Goal: Task Accomplishment & Management: Use online tool/utility

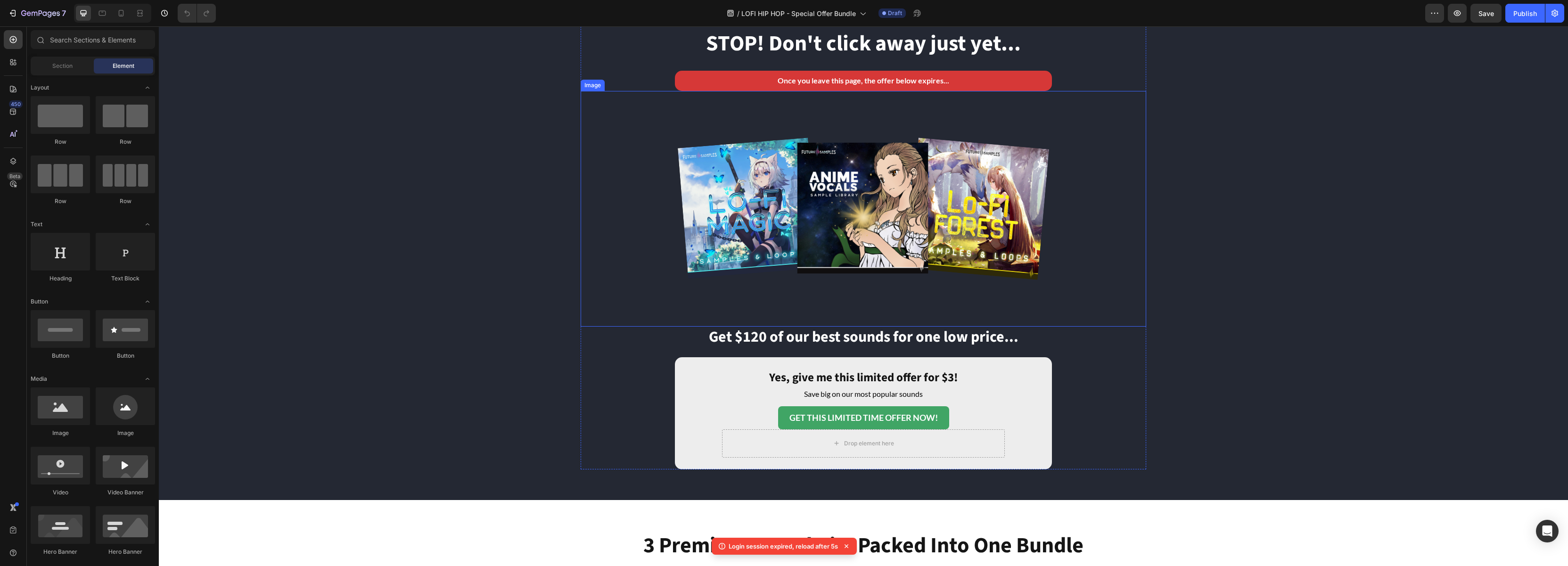
scroll to position [150, 0]
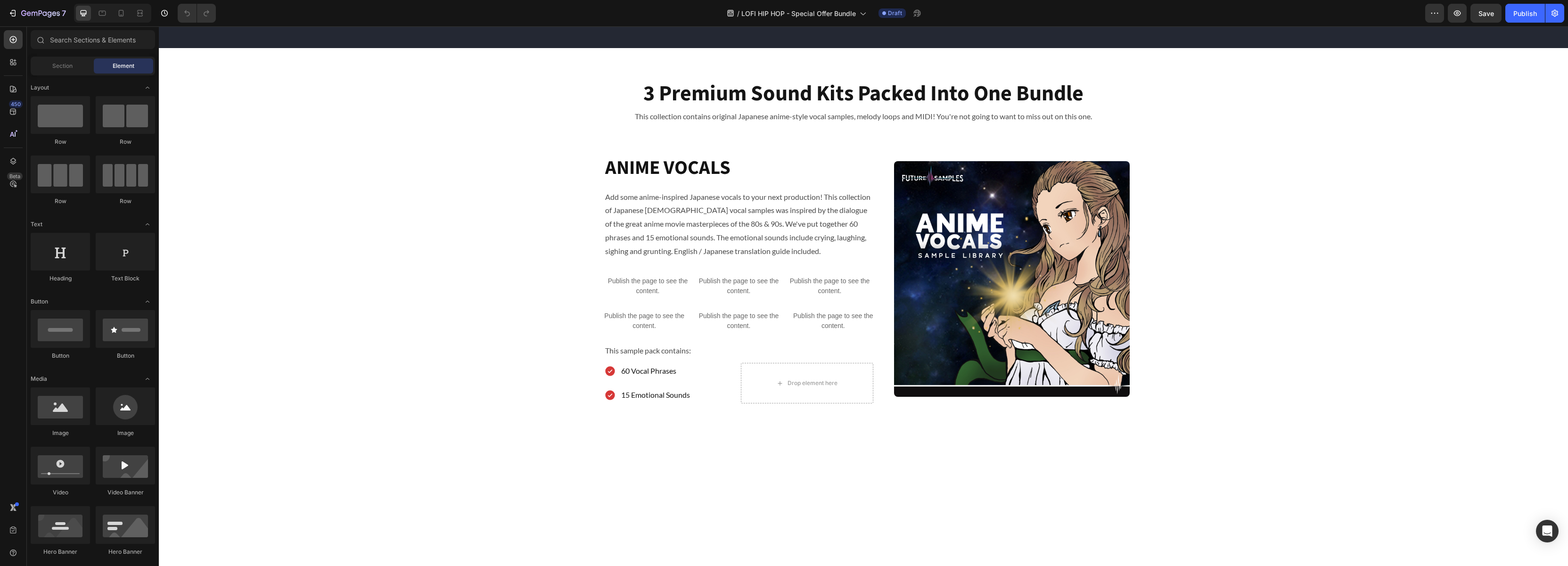
scroll to position [314, 0]
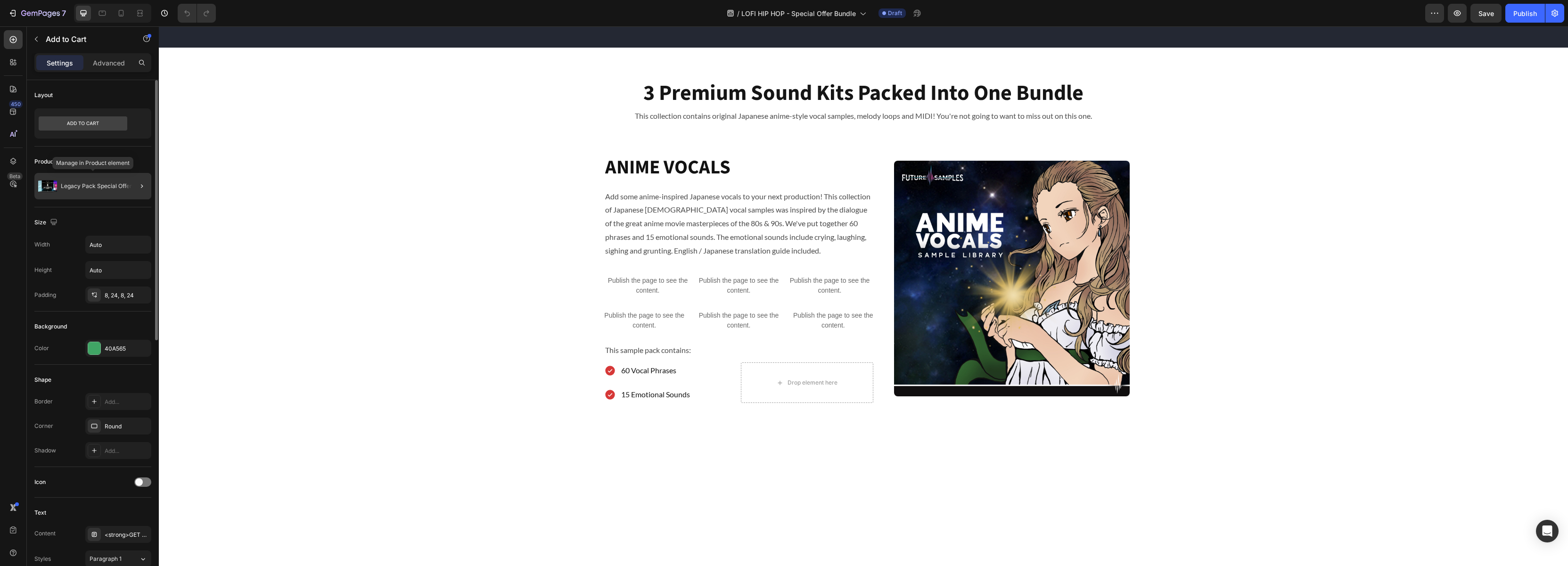
click at [88, 187] on p "Legacy Pack Special Offer" at bounding box center [96, 186] width 71 height 7
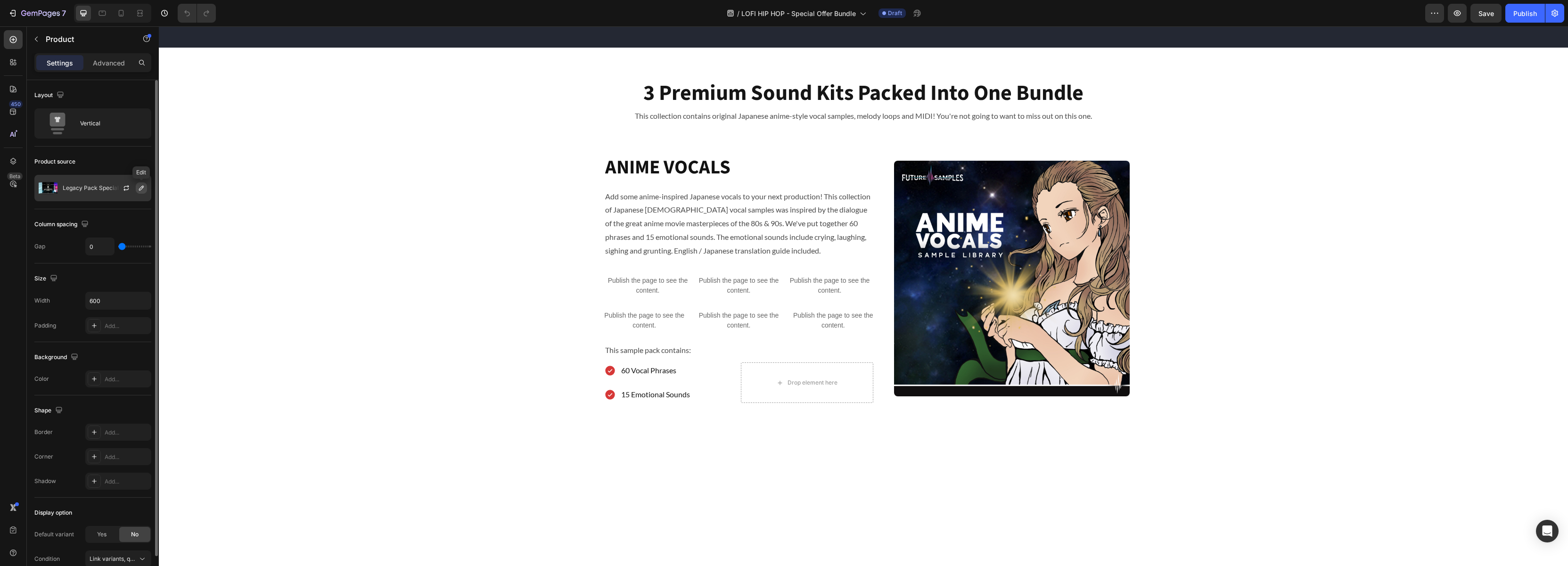
click at [141, 186] on icon "button" at bounding box center [141, 188] width 7 height 7
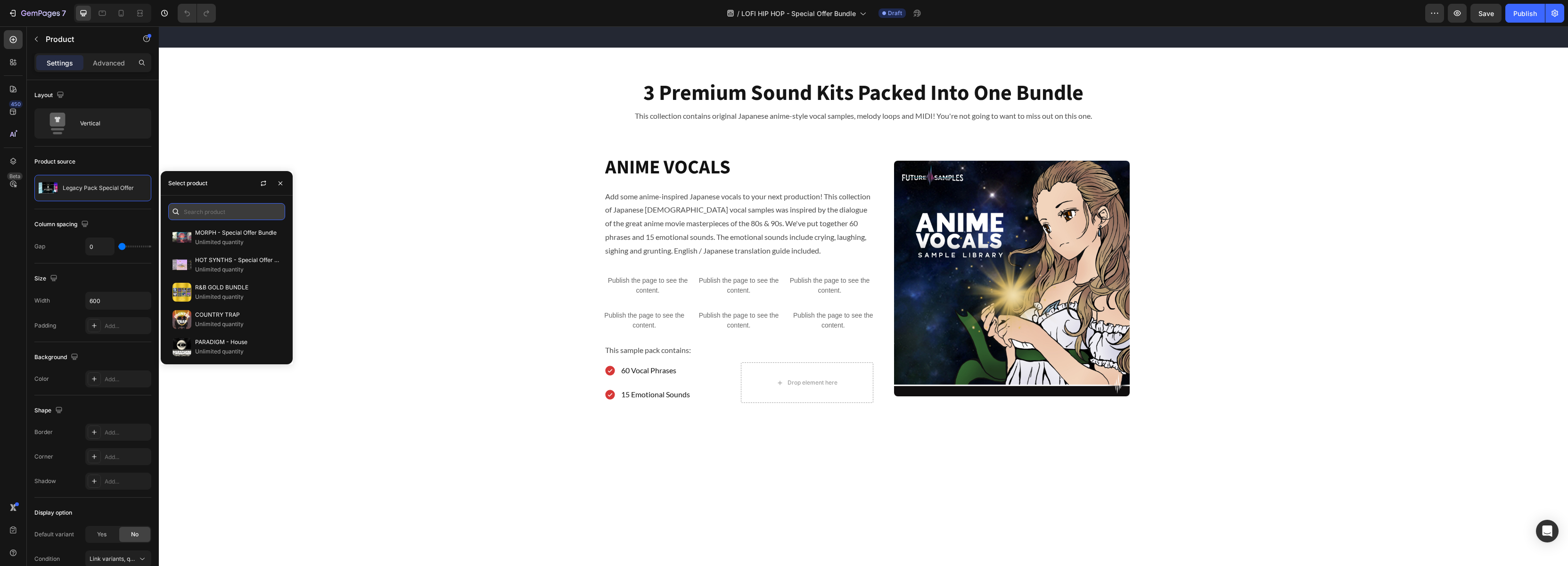
click at [205, 207] on input "text" at bounding box center [226, 212] width 117 height 17
type input "special"
click at [284, 185] on icon "button" at bounding box center [280, 183] width 7 height 7
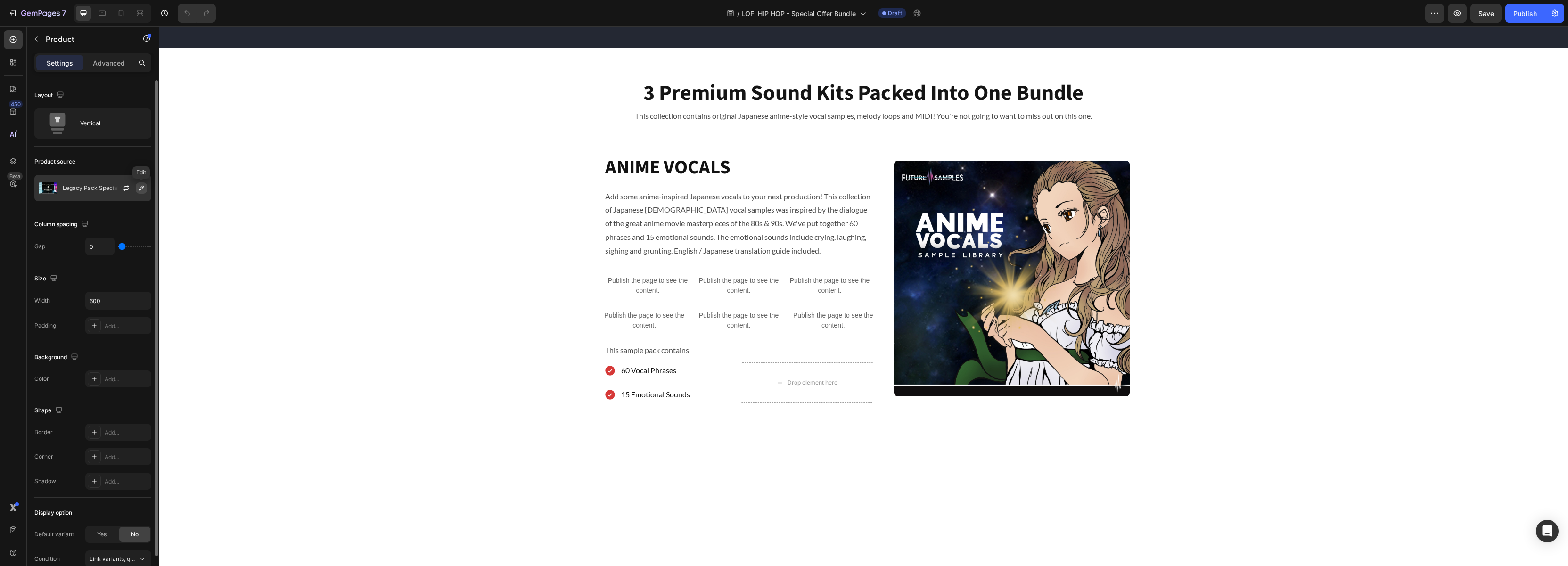
click at [141, 189] on icon "button" at bounding box center [141, 188] width 5 height 5
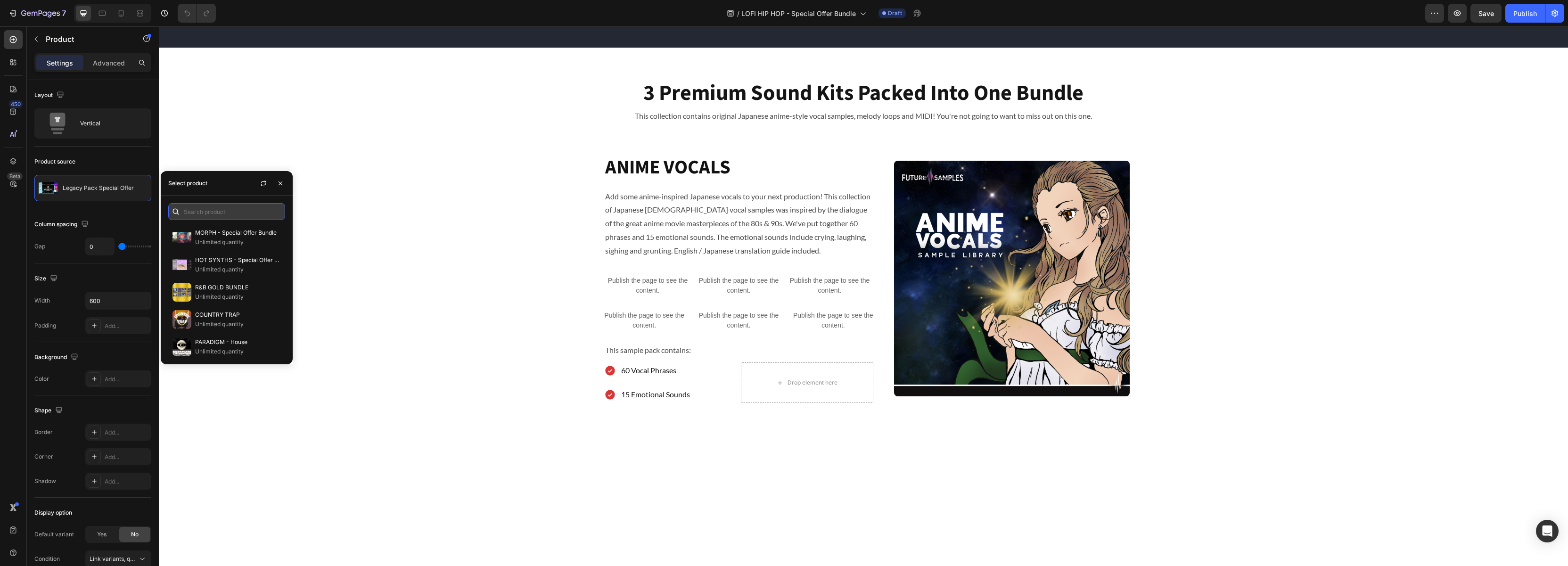
click at [208, 213] on input "text" at bounding box center [226, 212] width 117 height 17
type input "special"
click at [285, 185] on button "button" at bounding box center [280, 183] width 15 height 15
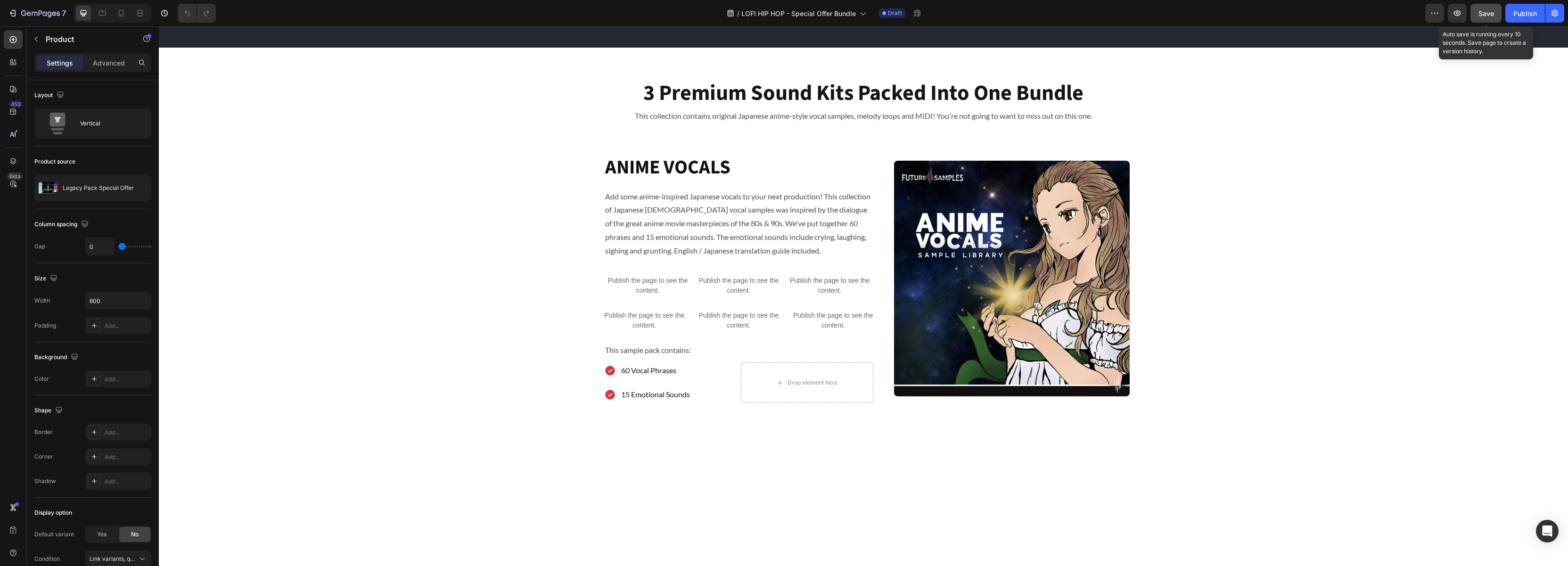
click at [1486, 13] on span "Save" at bounding box center [1486, 13] width 16 height 8
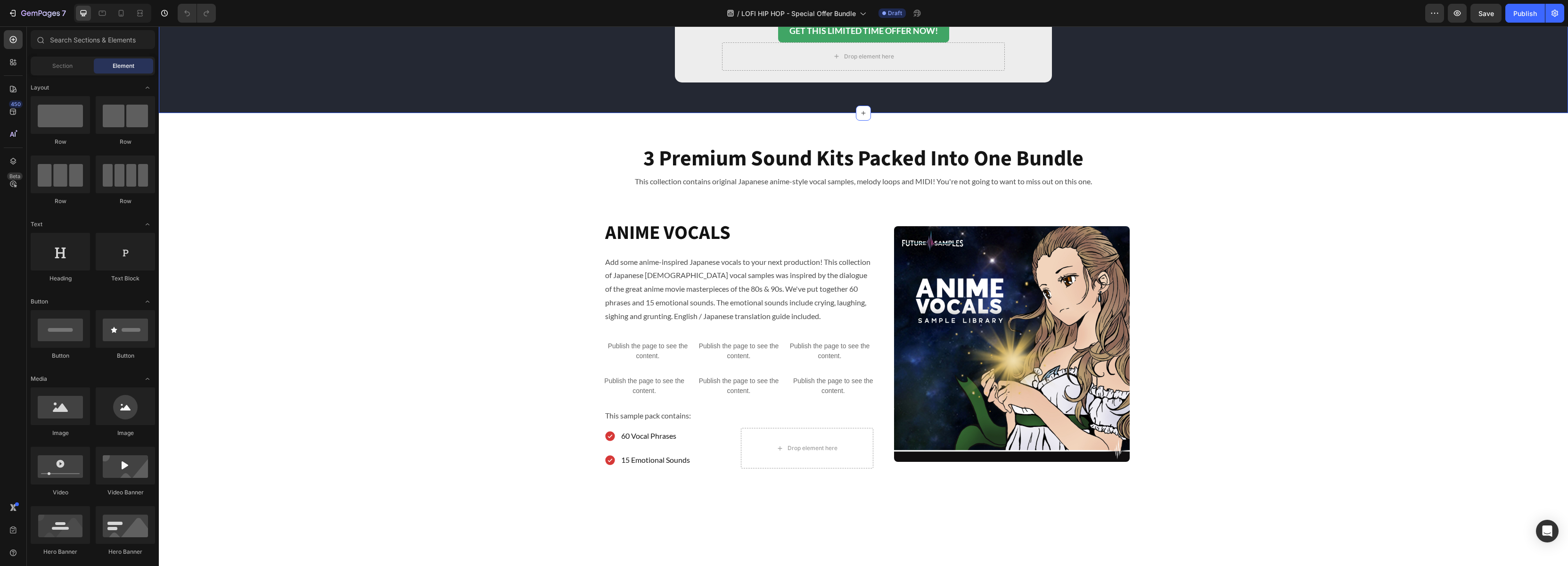
scroll to position [250, 0]
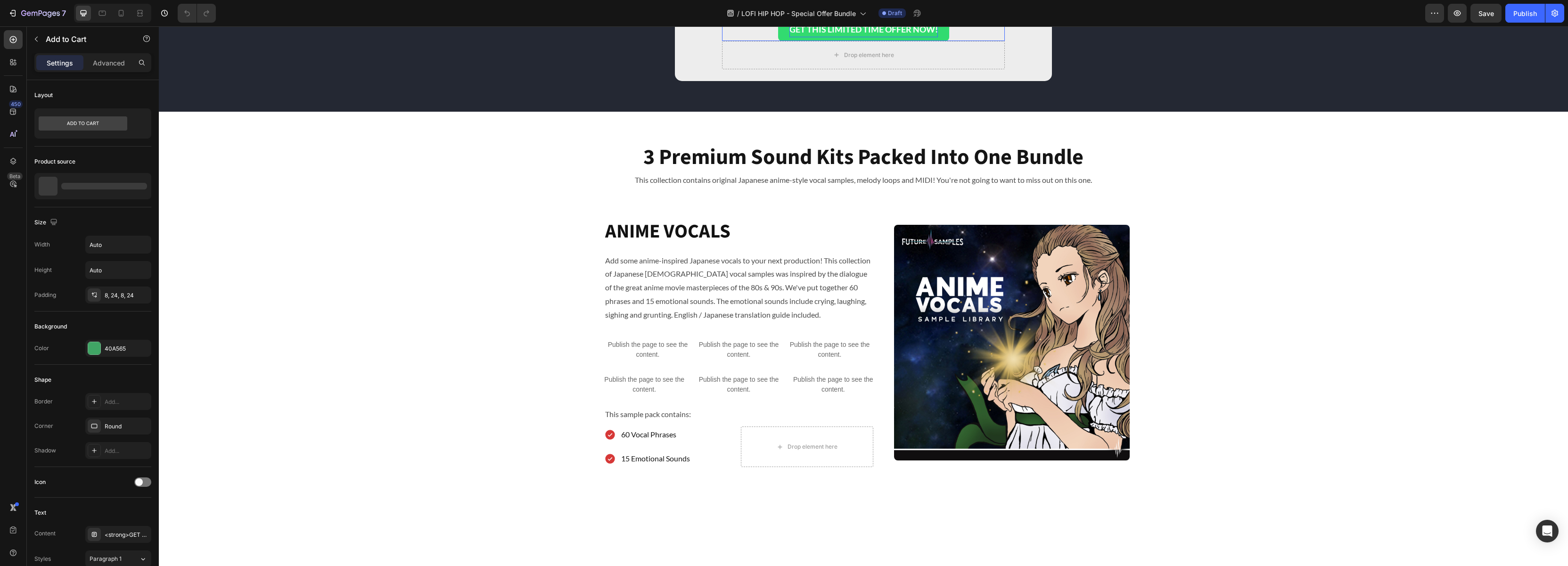
click at [873, 37] on strong "GET THIS LIMITED TIME OFFER NOW!" at bounding box center [864, 29] width 149 height 15
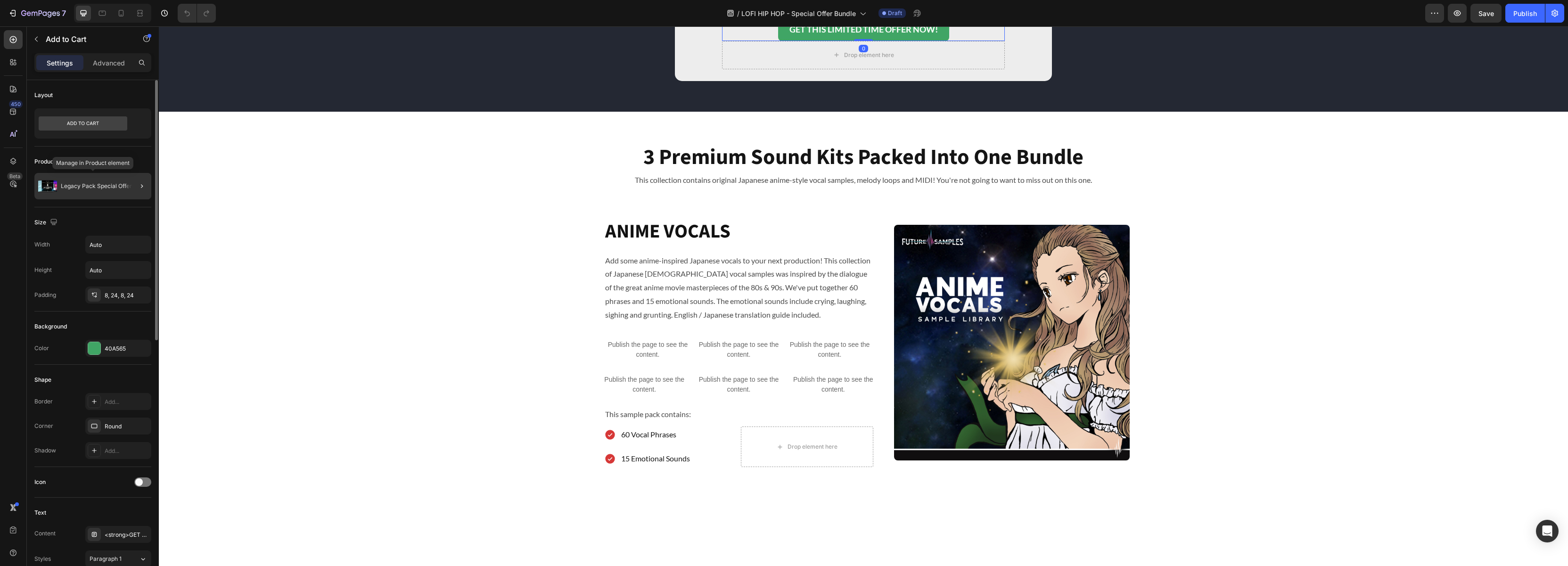
click at [123, 186] on p "Legacy Pack Special Offer" at bounding box center [96, 186] width 71 height 7
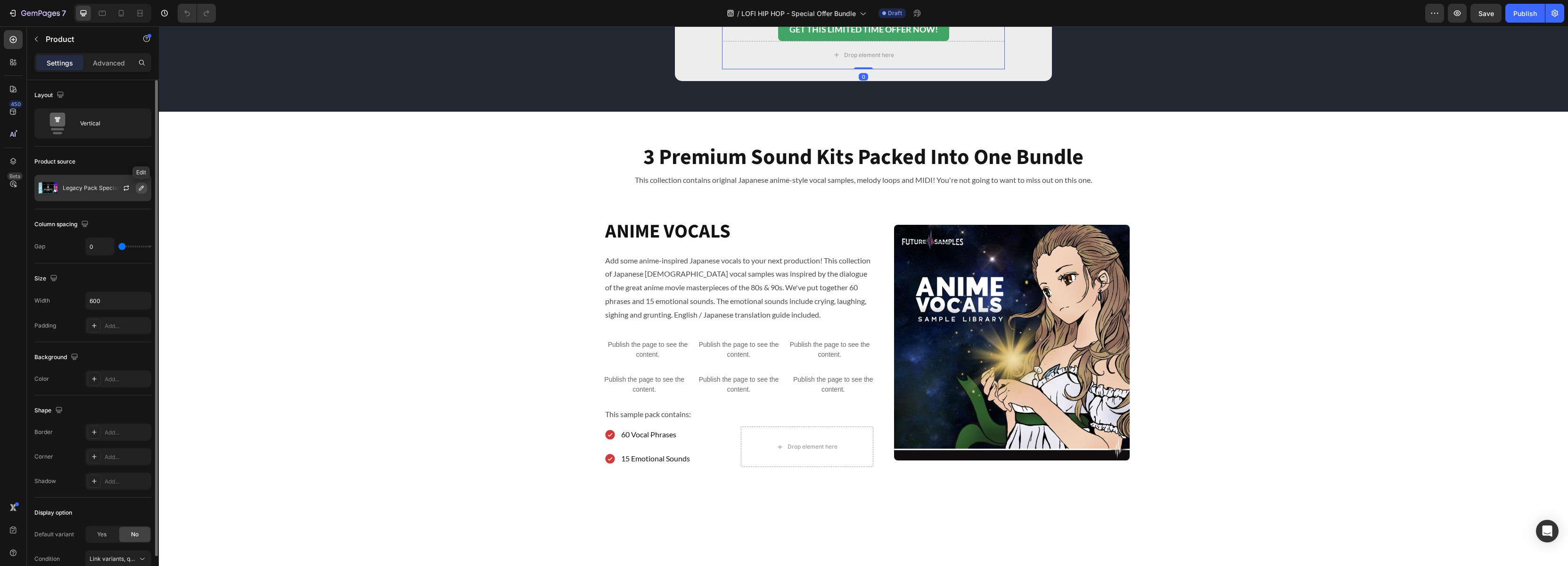
click at [143, 188] on icon "button" at bounding box center [141, 188] width 7 height 7
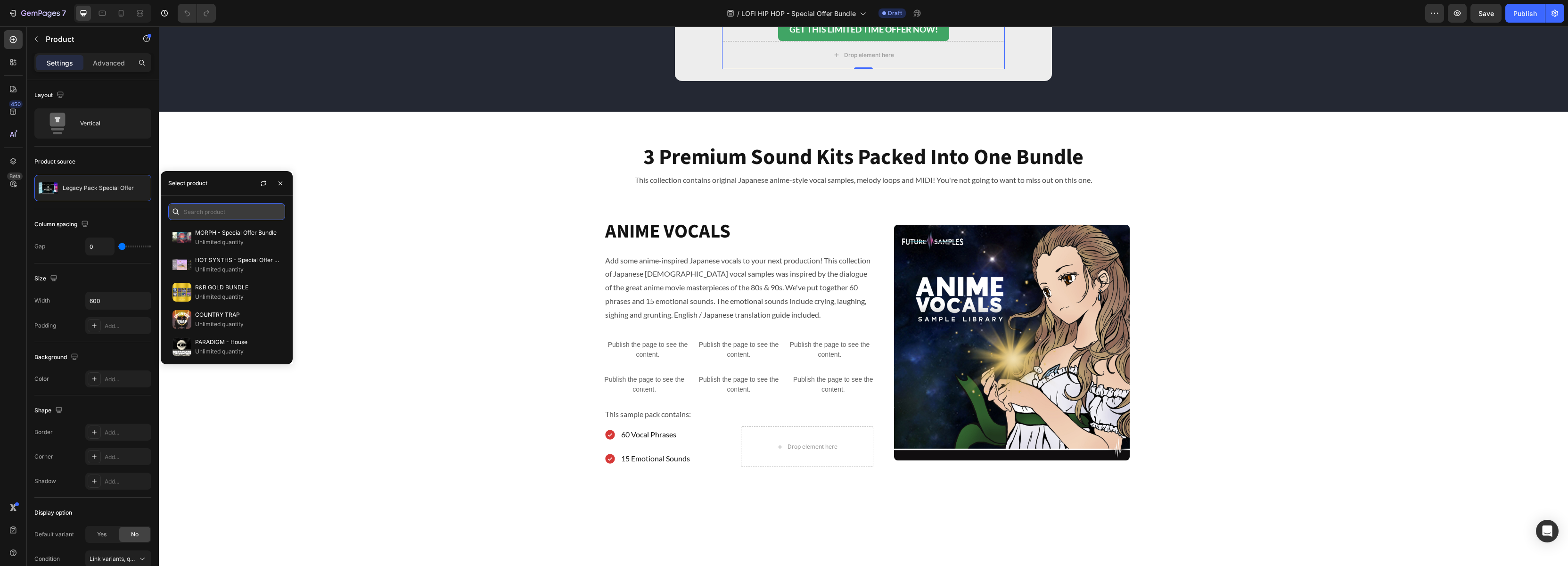
click at [206, 214] on input "text" at bounding box center [226, 212] width 117 height 17
type input "special"
drag, startPoint x: 281, startPoint y: 184, endPoint x: 15, endPoint y: 153, distance: 267.8
click at [281, 184] on icon "button" at bounding box center [280, 183] width 7 height 7
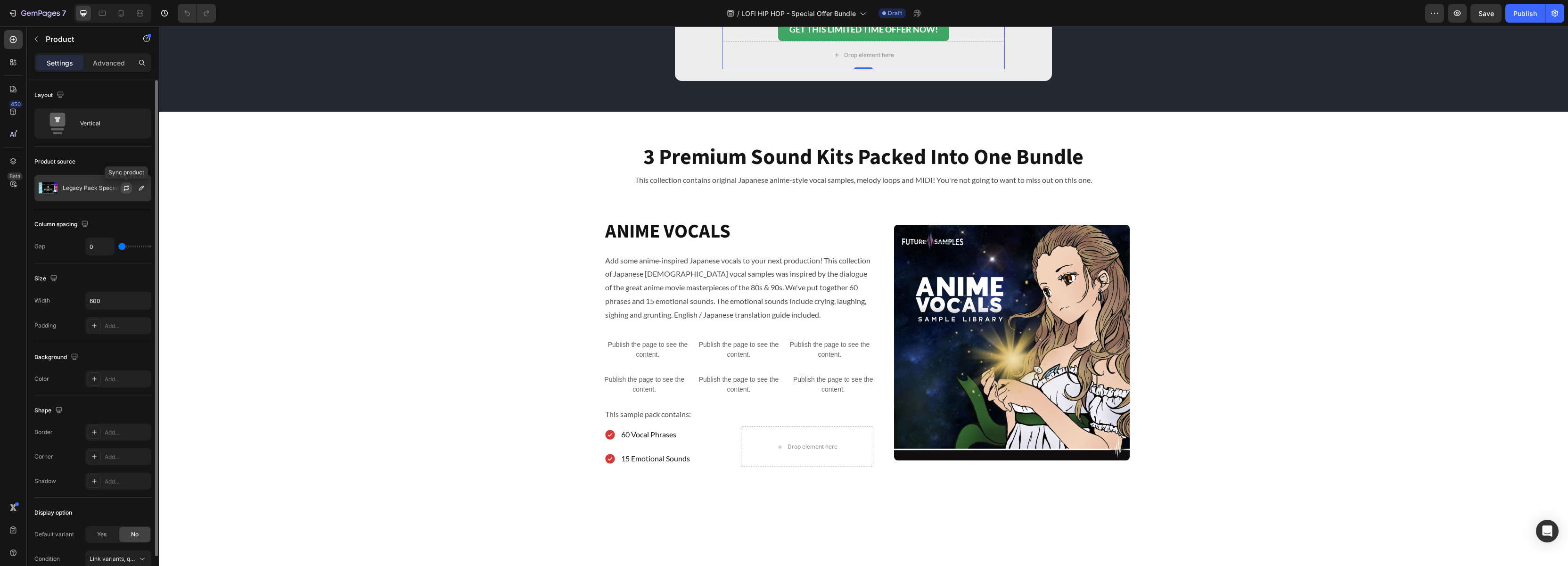
click at [124, 187] on icon "button" at bounding box center [127, 186] width 5 height 3
click at [143, 190] on icon "button" at bounding box center [141, 188] width 7 height 7
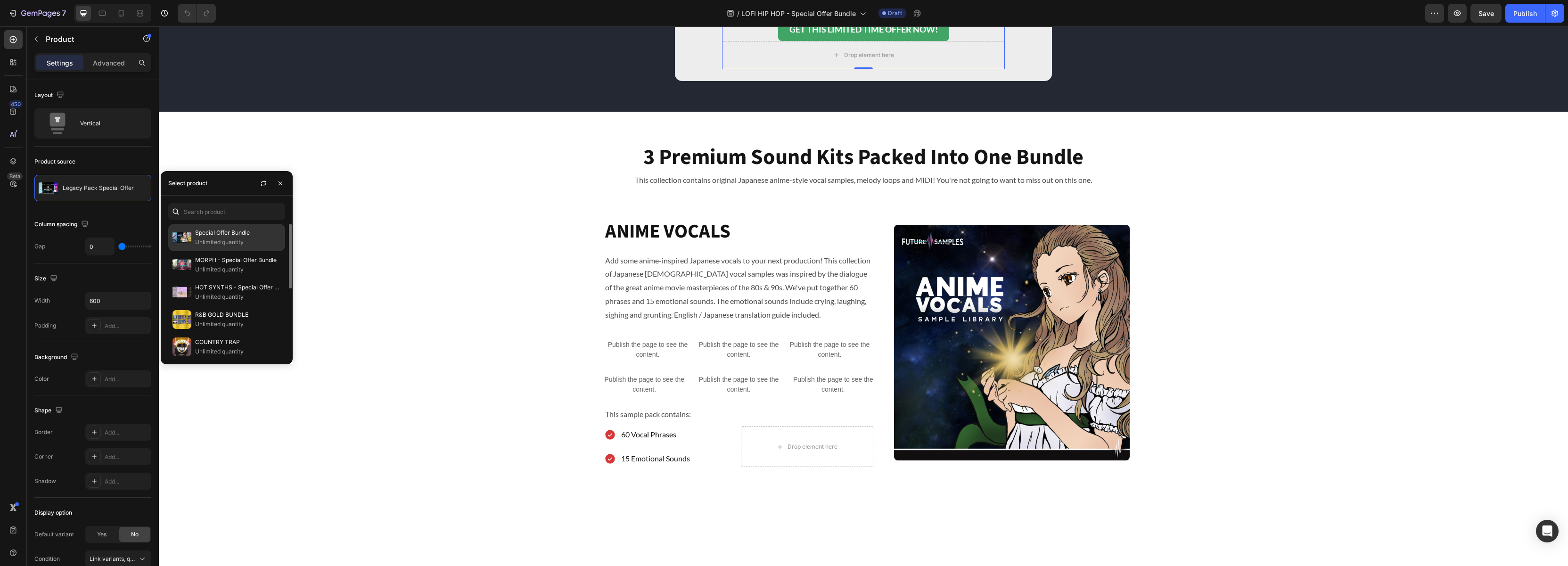
click at [228, 237] on p "Special Offer Bundle" at bounding box center [238, 232] width 86 height 9
click at [279, 187] on button "button" at bounding box center [280, 183] width 15 height 15
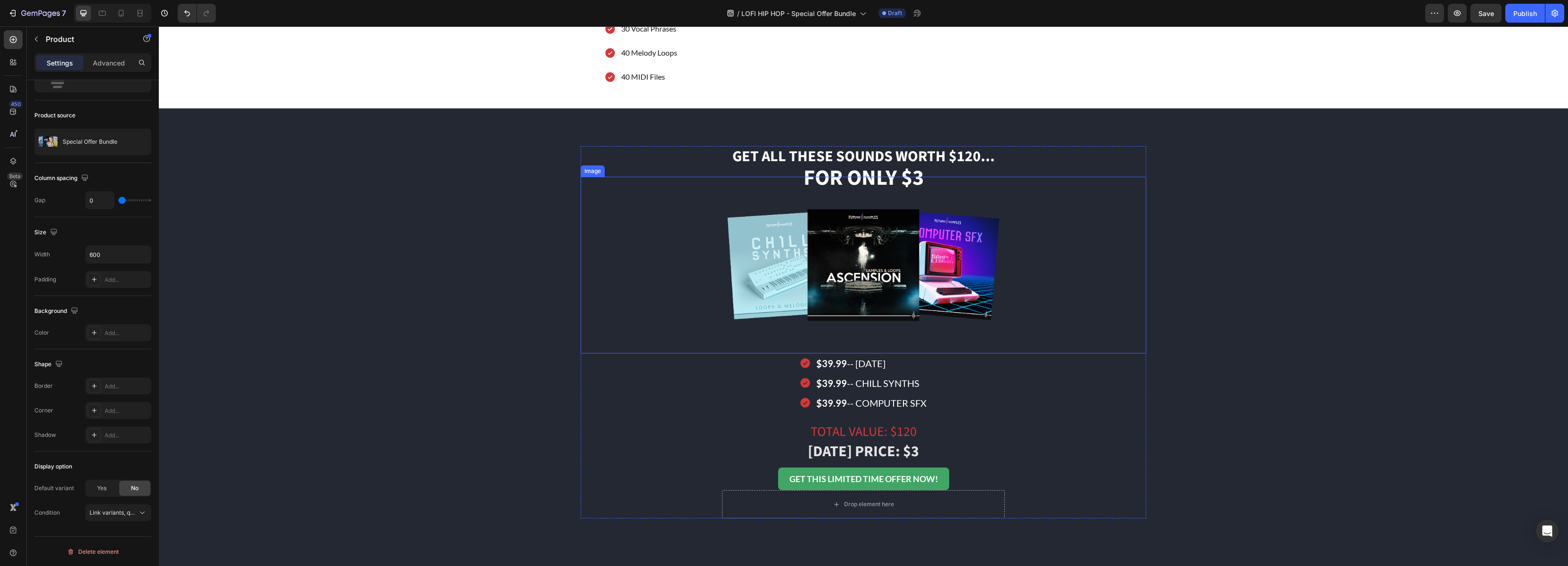
scroll to position [1473, 0]
click at [892, 479] on strong "GET THIS LIMITED TIME OFFER NOW!" at bounding box center [864, 478] width 149 height 15
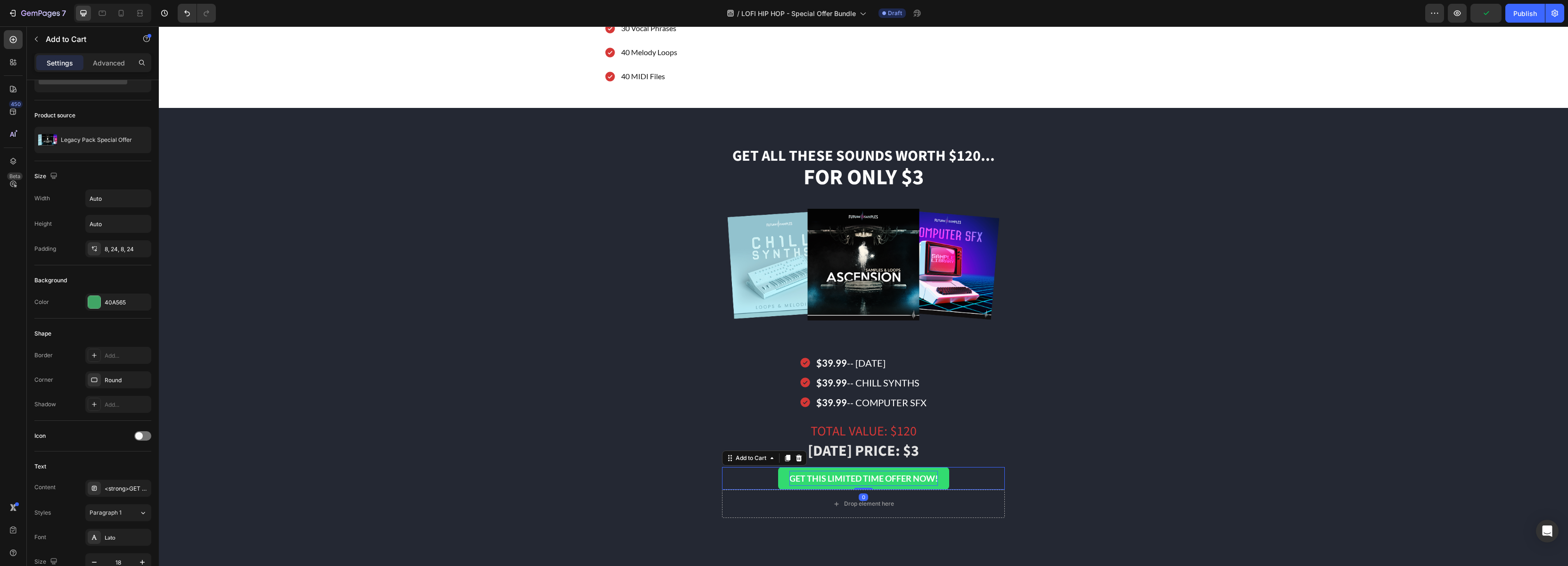
scroll to position [0, 0]
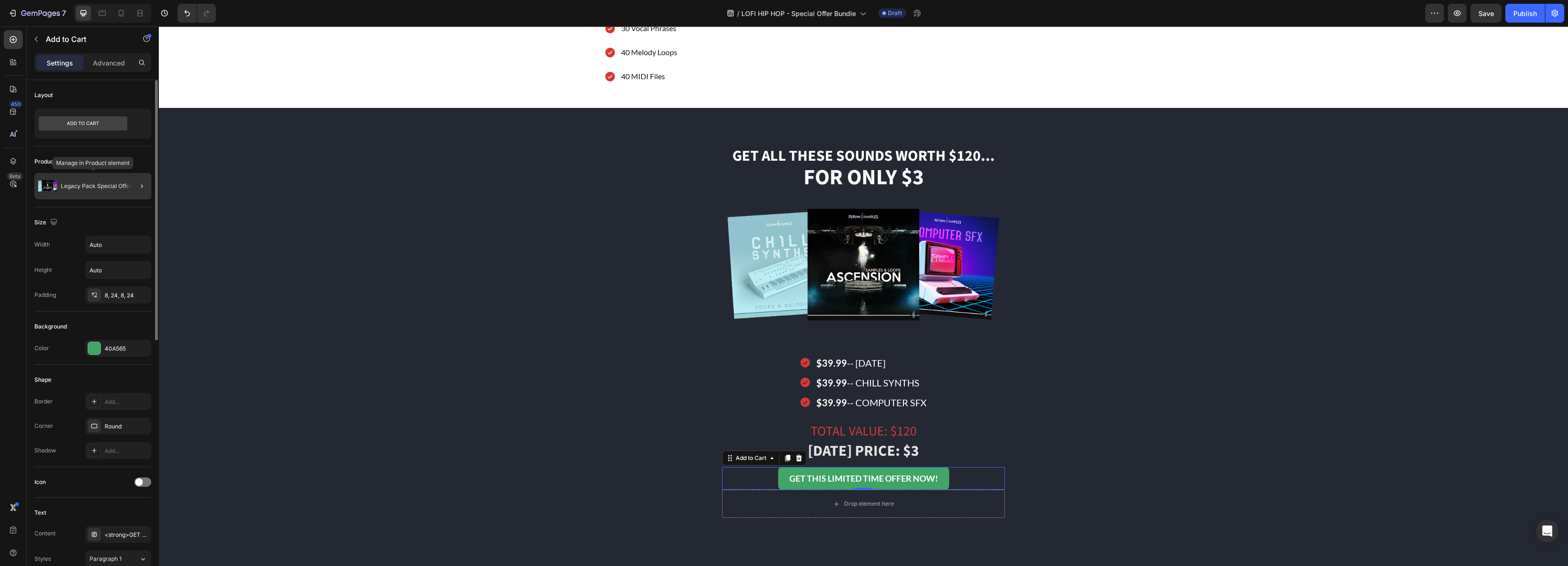
click at [109, 186] on p "Legacy Pack Special Offer" at bounding box center [96, 186] width 71 height 7
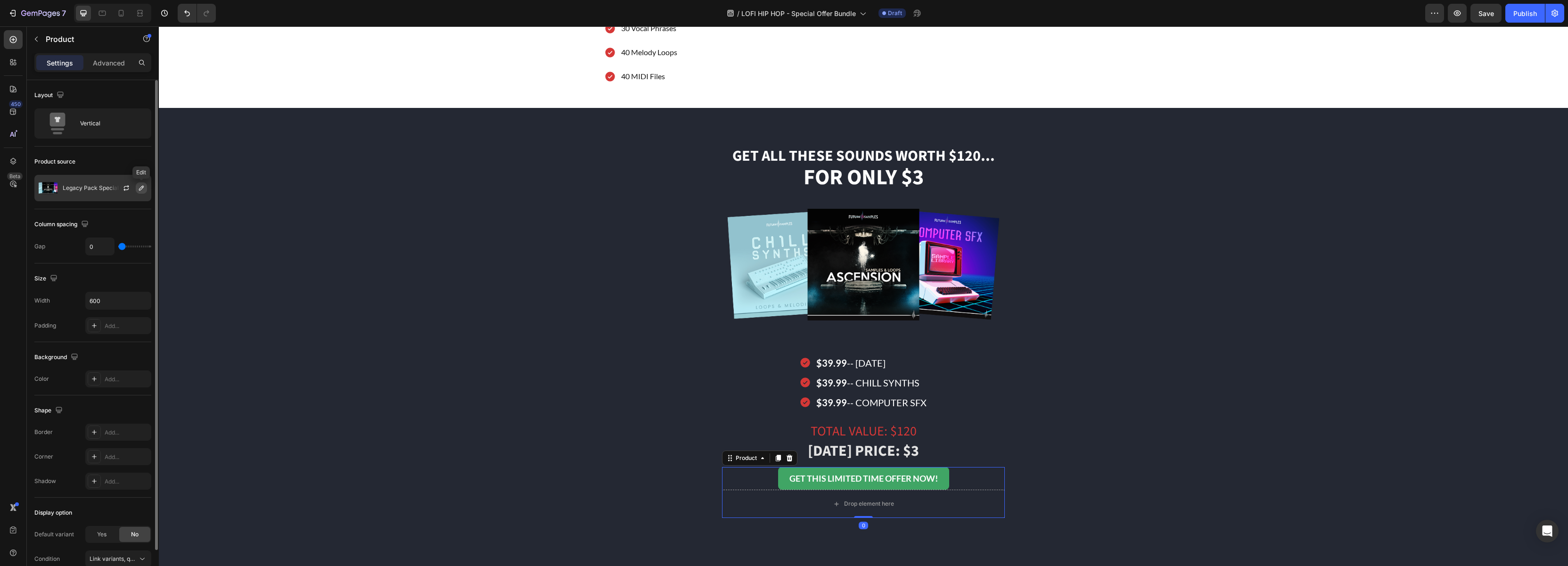
click at [141, 188] on icon "button" at bounding box center [141, 188] width 7 height 7
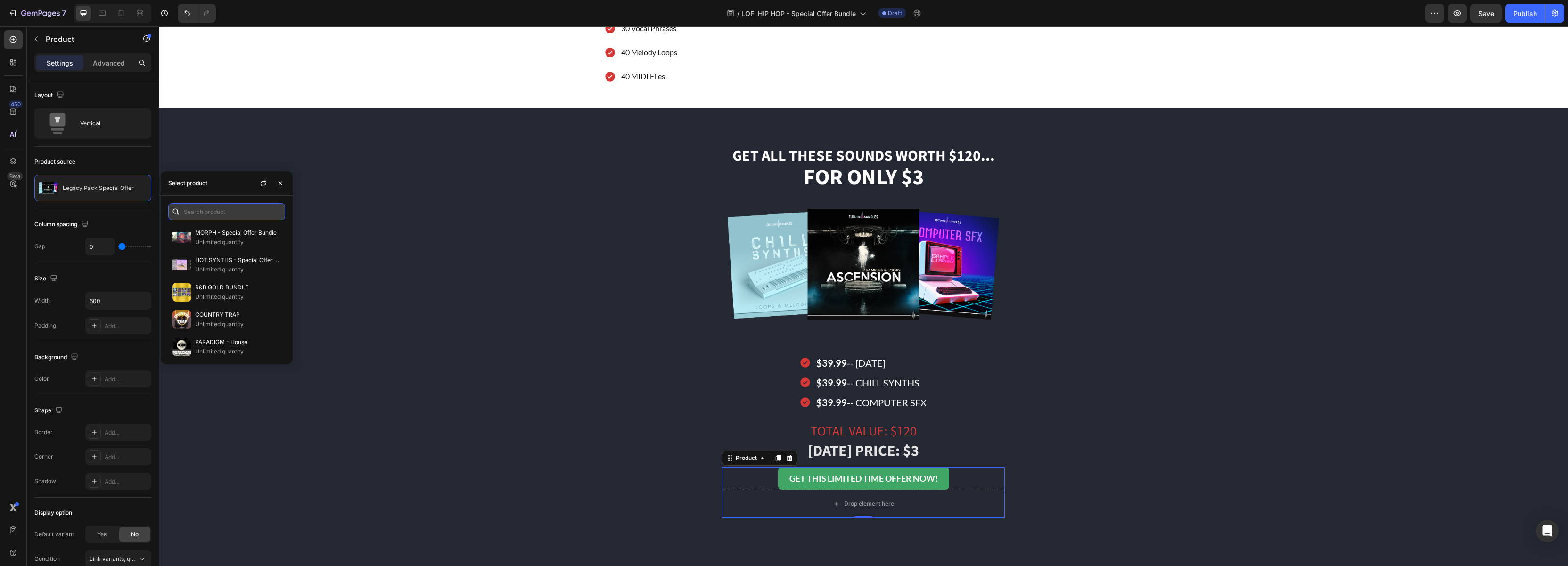
click at [196, 206] on input "text" at bounding box center [226, 212] width 117 height 17
type input "spec"
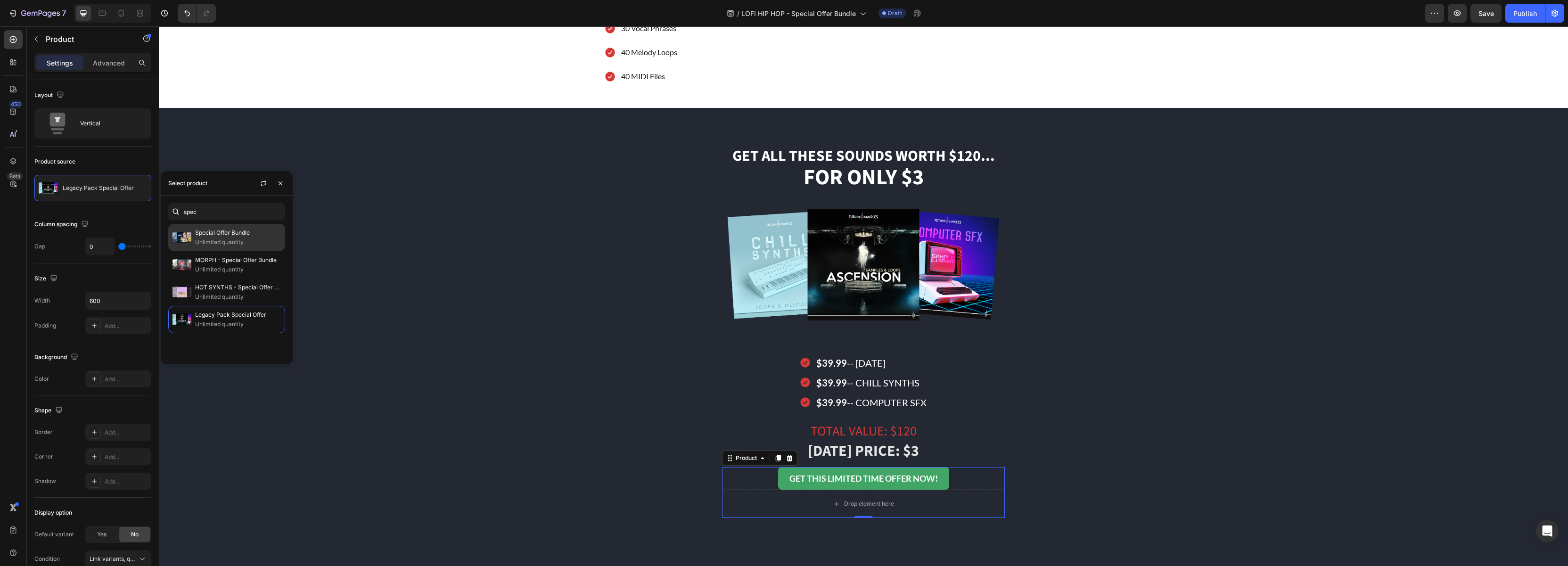
click at [201, 239] on p "Unlimited quantity" at bounding box center [238, 242] width 86 height 9
click at [285, 186] on button "button" at bounding box center [280, 183] width 15 height 15
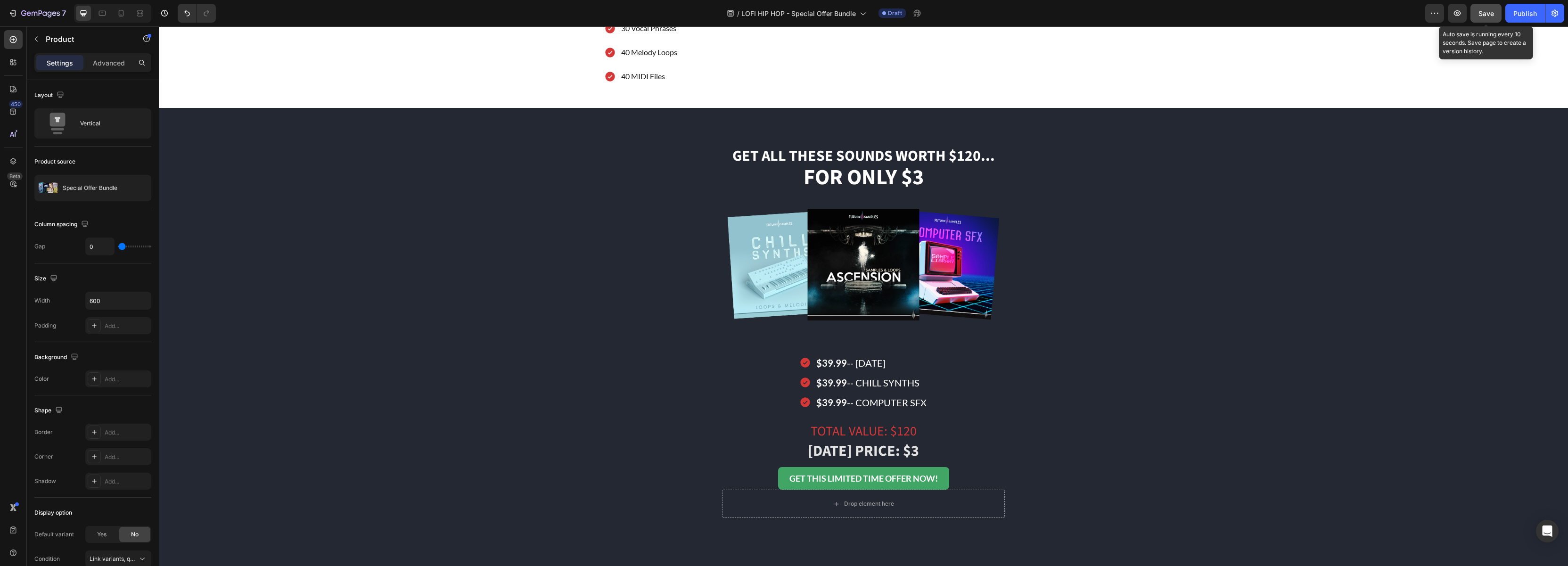
click at [1488, 11] on span "Save" at bounding box center [1486, 13] width 16 height 8
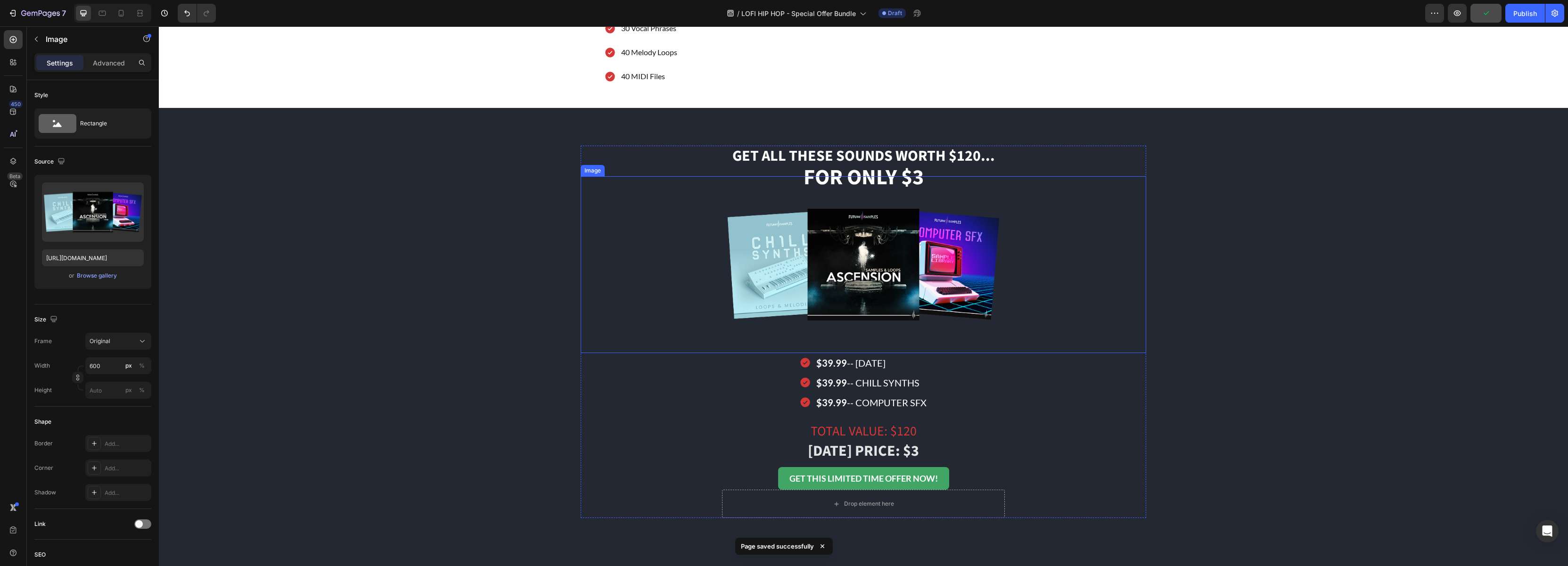
click at [901, 260] on img at bounding box center [863, 265] width 283 height 176
click at [97, 276] on div "Browse gallery" at bounding box center [97, 276] width 40 height 9
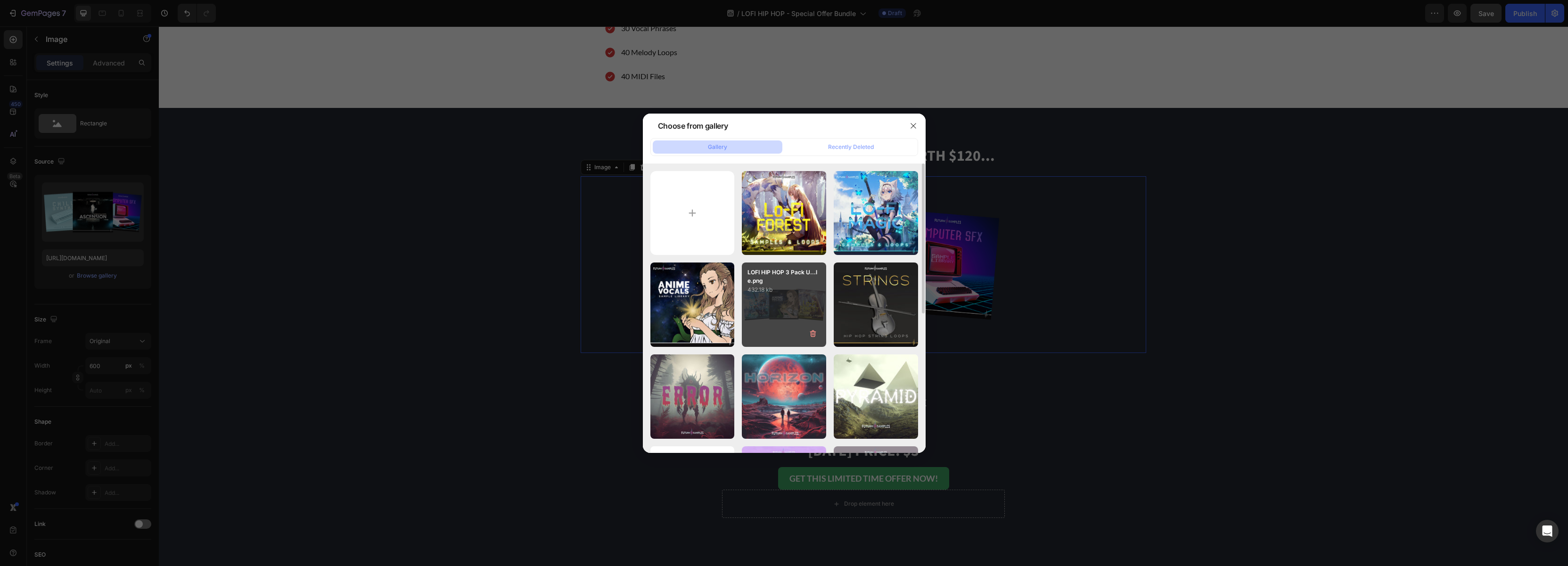
click at [802, 304] on div "LOFI HIP HOP 3 Pack U...le.png 432.18 kb" at bounding box center [784, 304] width 85 height 85
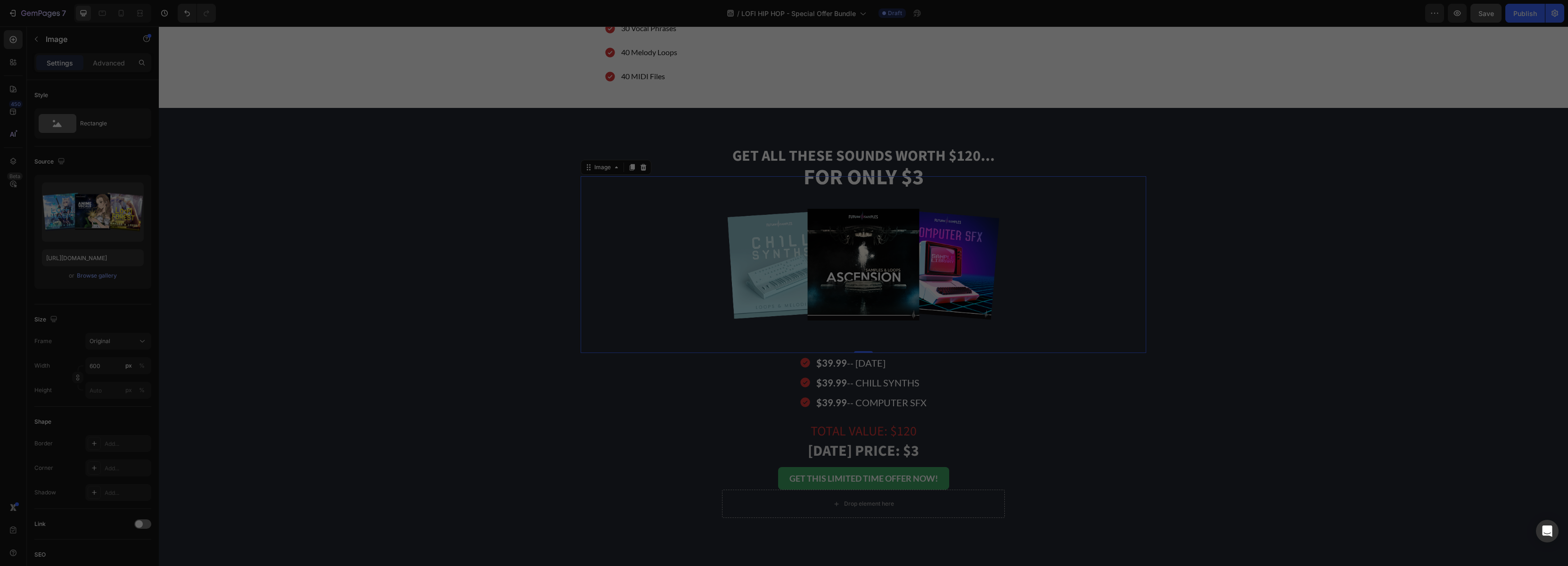
type input "[URL][DOMAIN_NAME]"
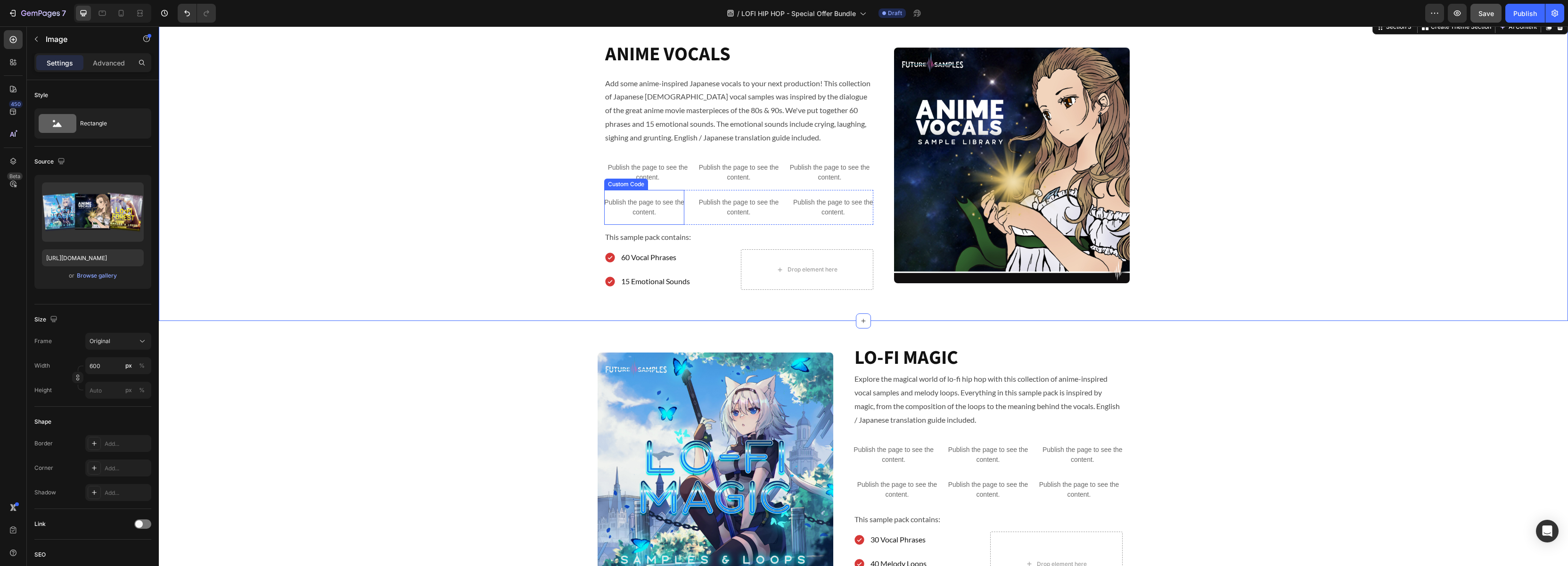
scroll to position [359, 0]
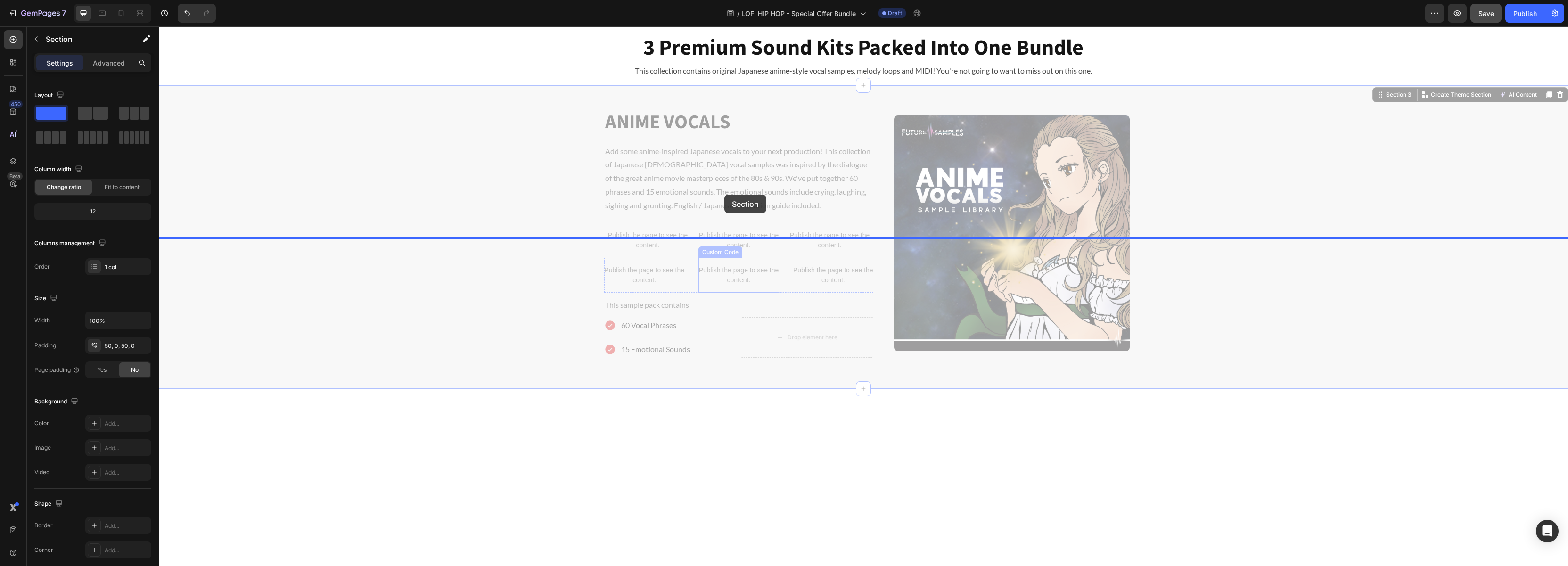
drag, startPoint x: 549, startPoint y: 204, endPoint x: 723, endPoint y: 195, distance: 174.2
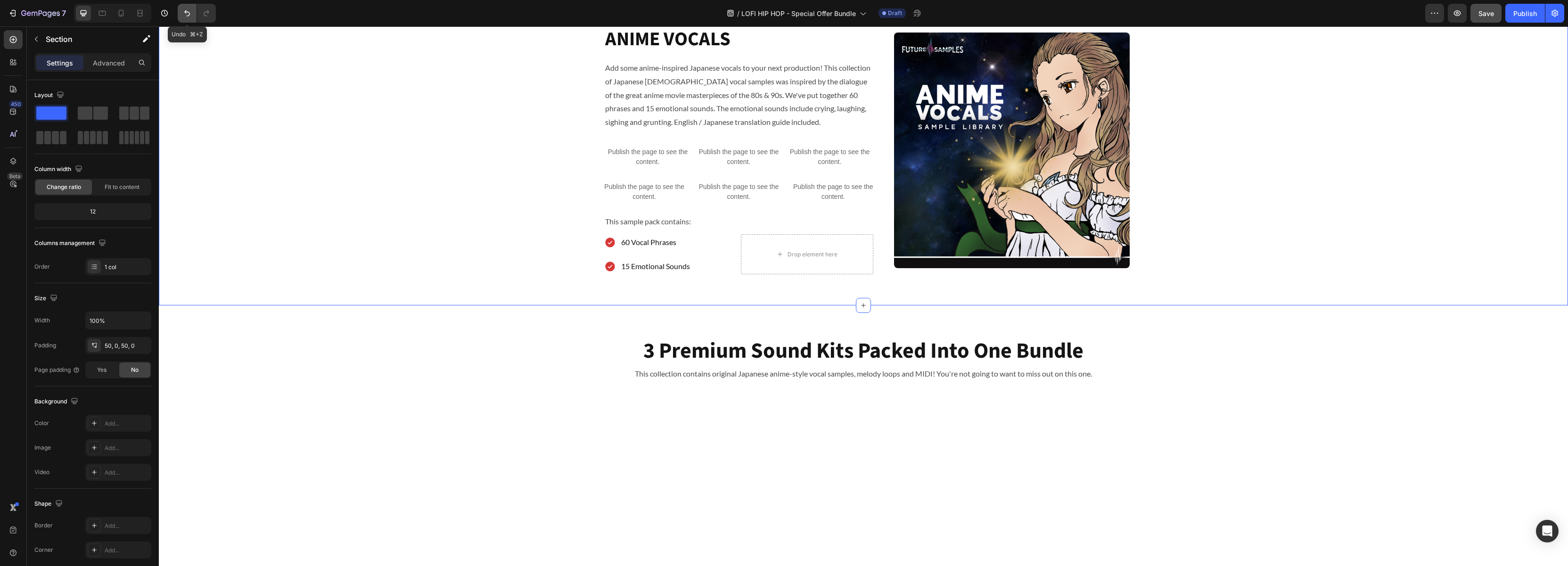
click at [191, 13] on icon "Undo/Redo" at bounding box center [187, 13] width 9 height 9
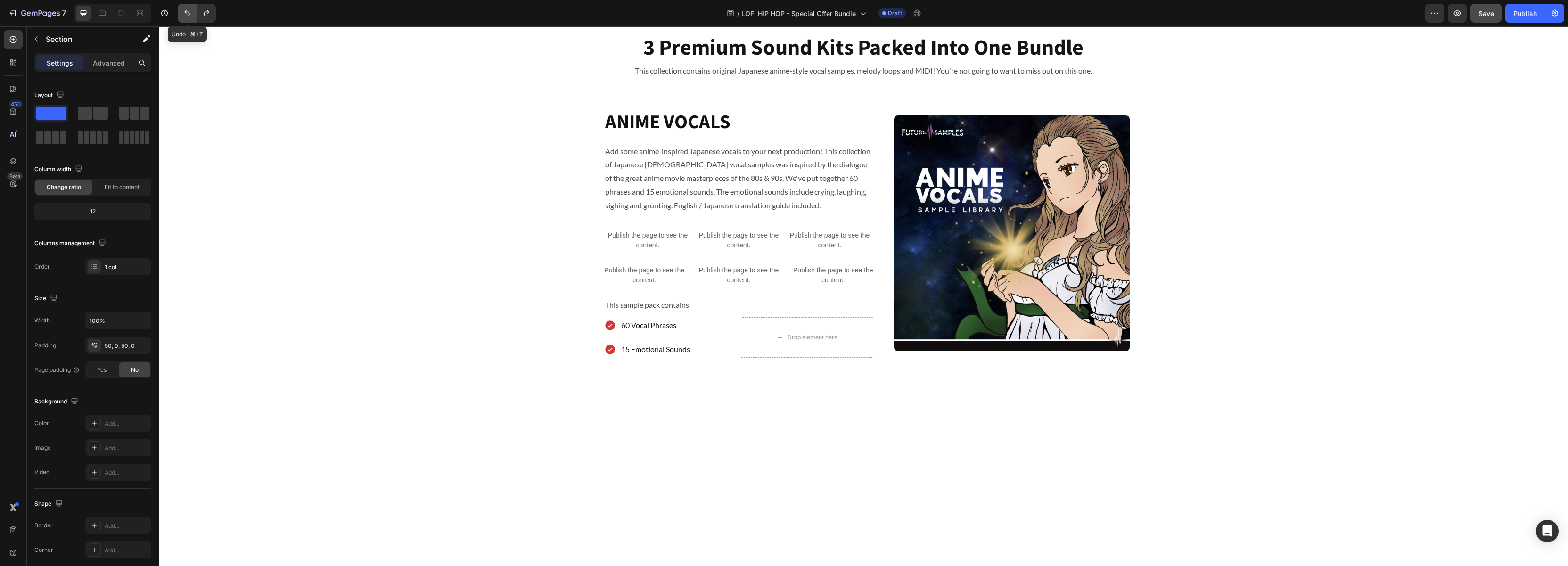
click at [191, 16] on icon "Undo/Redo" at bounding box center [187, 13] width 9 height 9
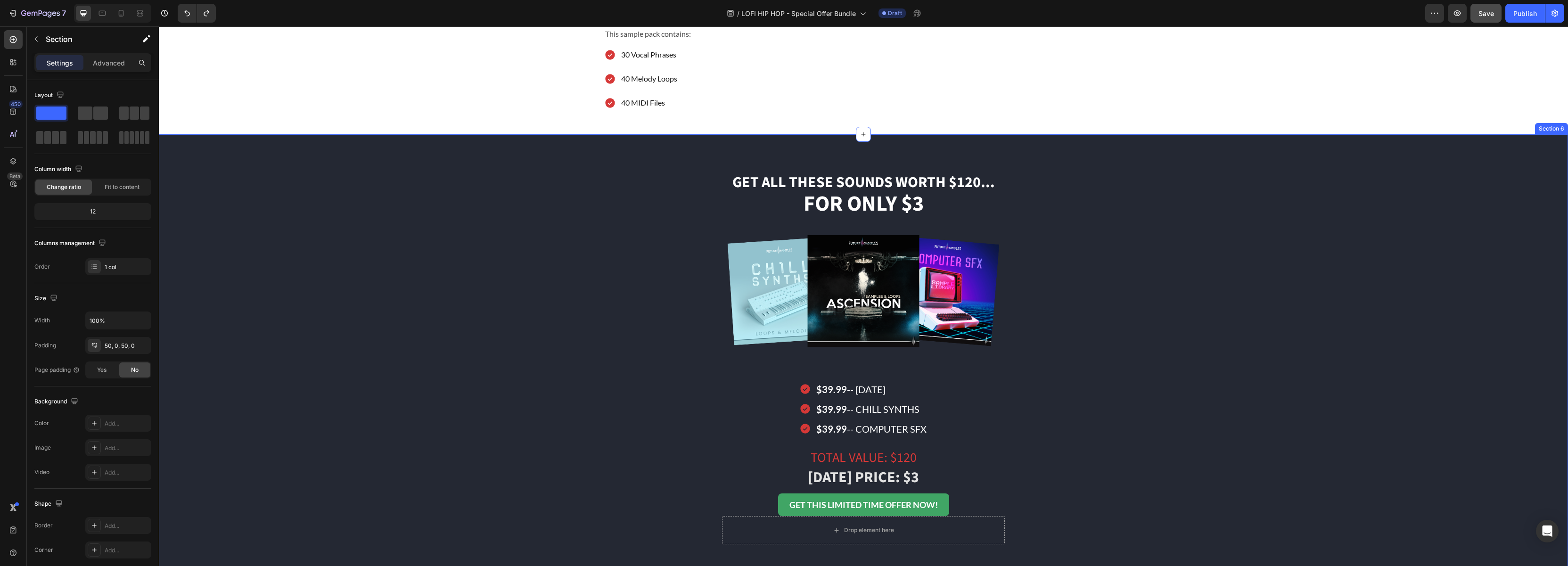
scroll to position [1609, 0]
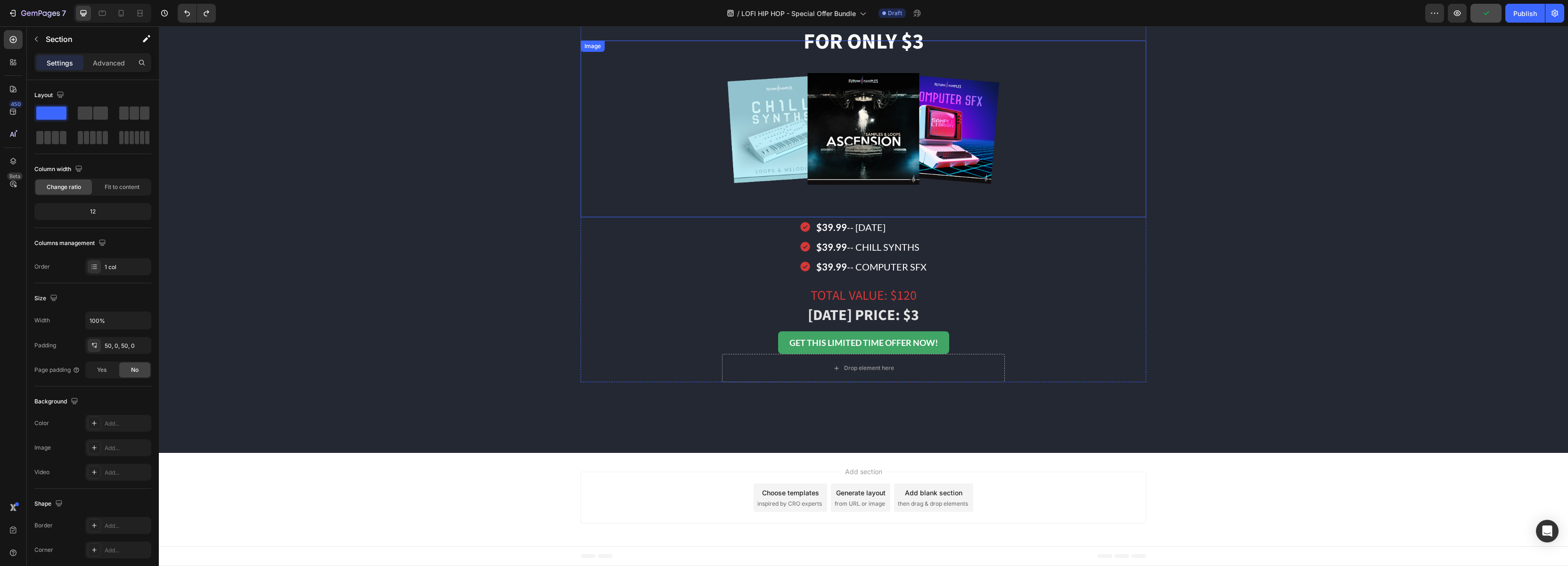
click at [868, 117] on img at bounding box center [863, 129] width 283 height 176
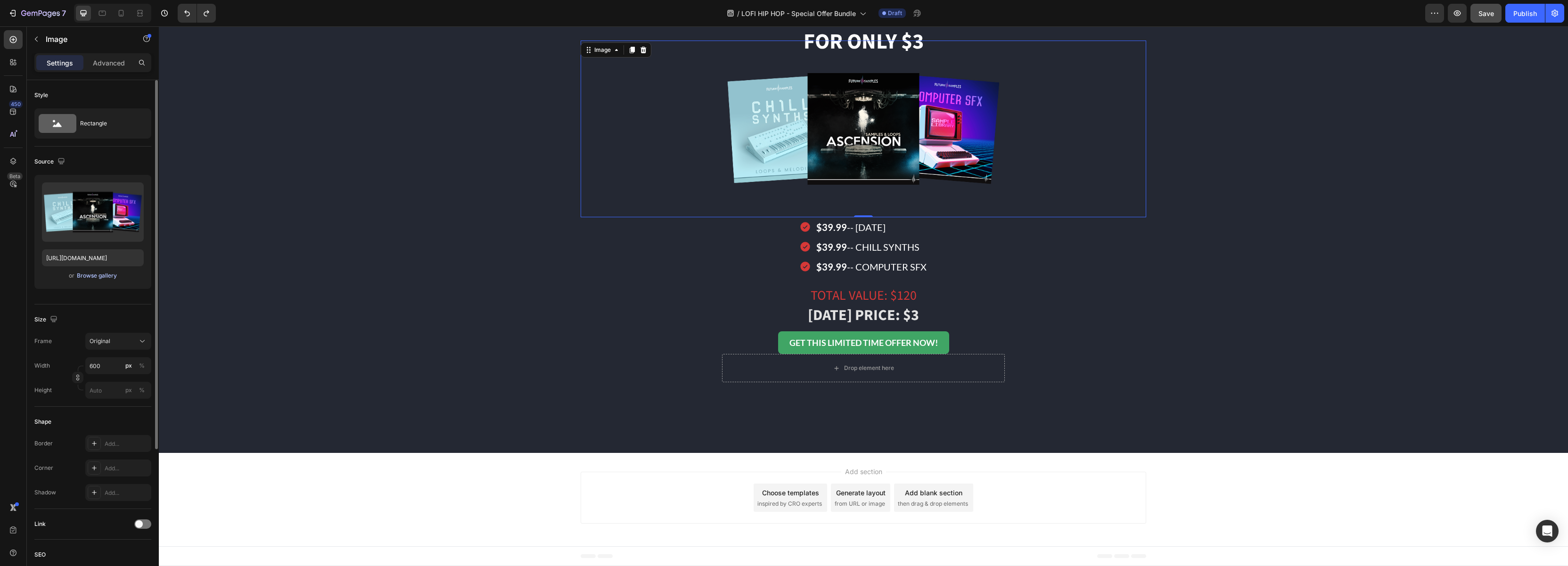
click at [97, 278] on div "Browse gallery" at bounding box center [97, 276] width 40 height 9
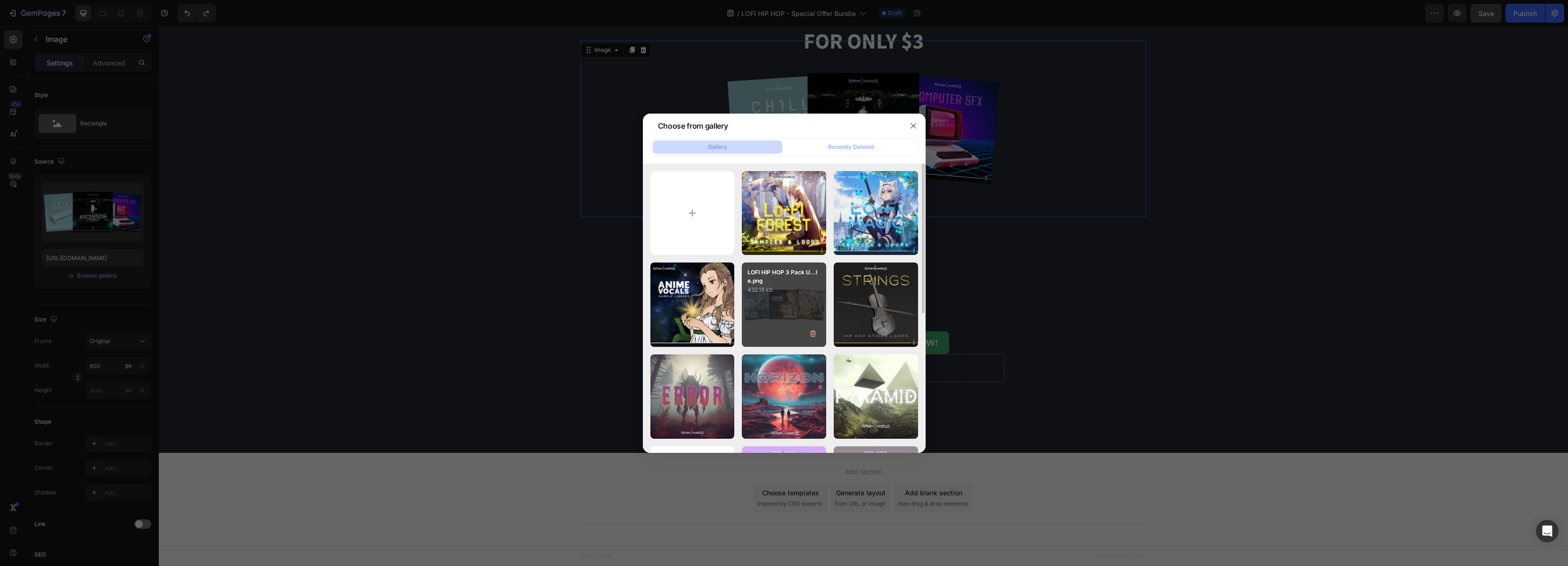
click at [780, 302] on div "LOFI HIP HOP 3 Pack U...le.png 432.18 kb" at bounding box center [784, 304] width 85 height 85
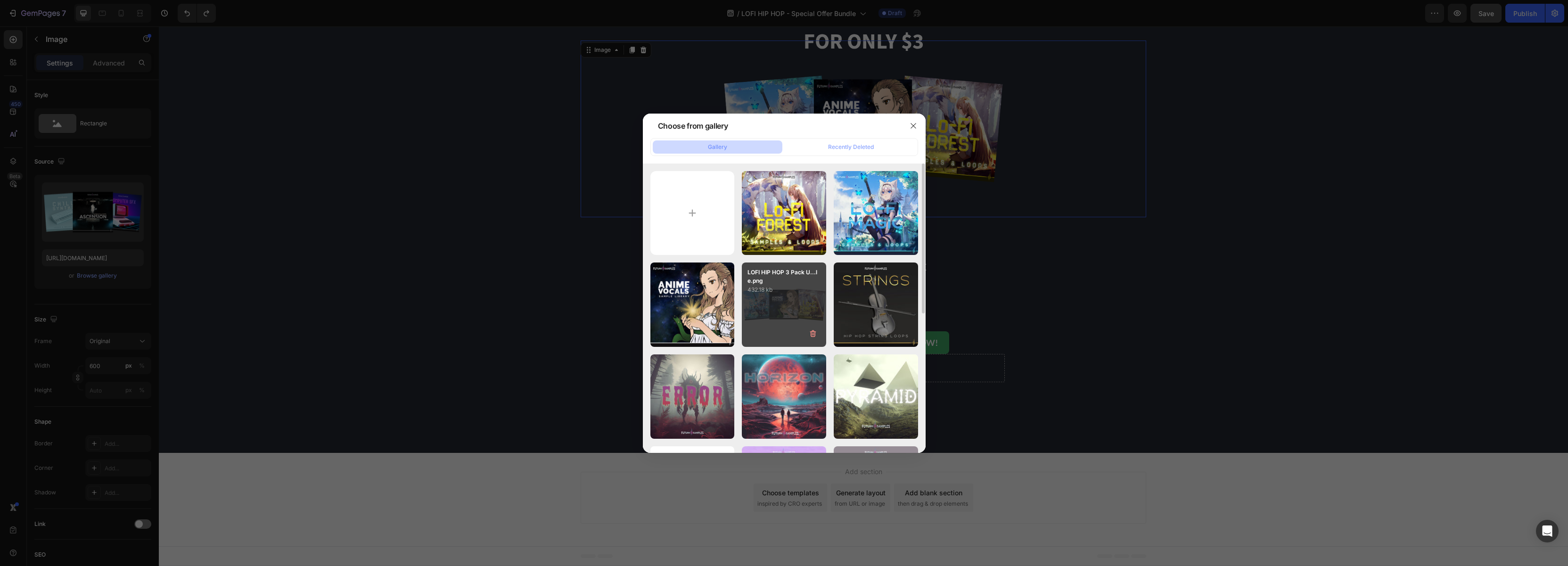
type input "[URL][DOMAIN_NAME]"
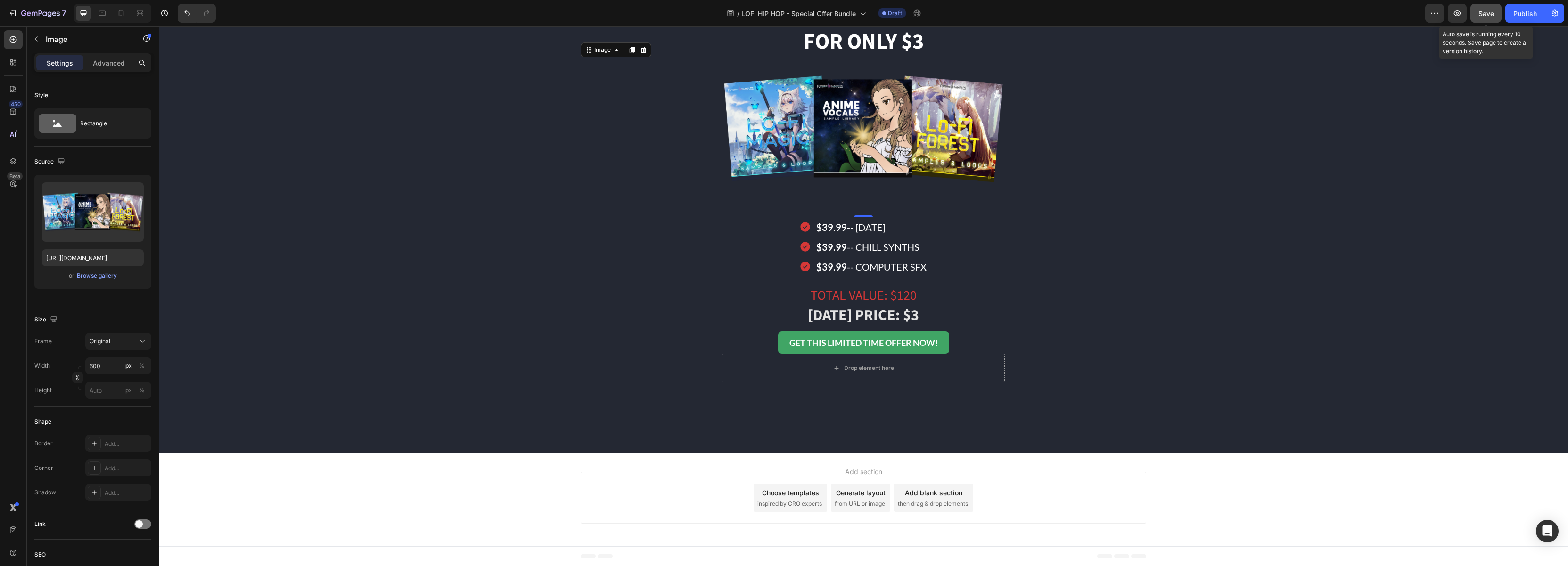
click at [1480, 16] on span "Save" at bounding box center [1486, 13] width 16 height 8
click at [894, 229] on p "$39.99 -- [DATE]" at bounding box center [871, 227] width 110 height 17
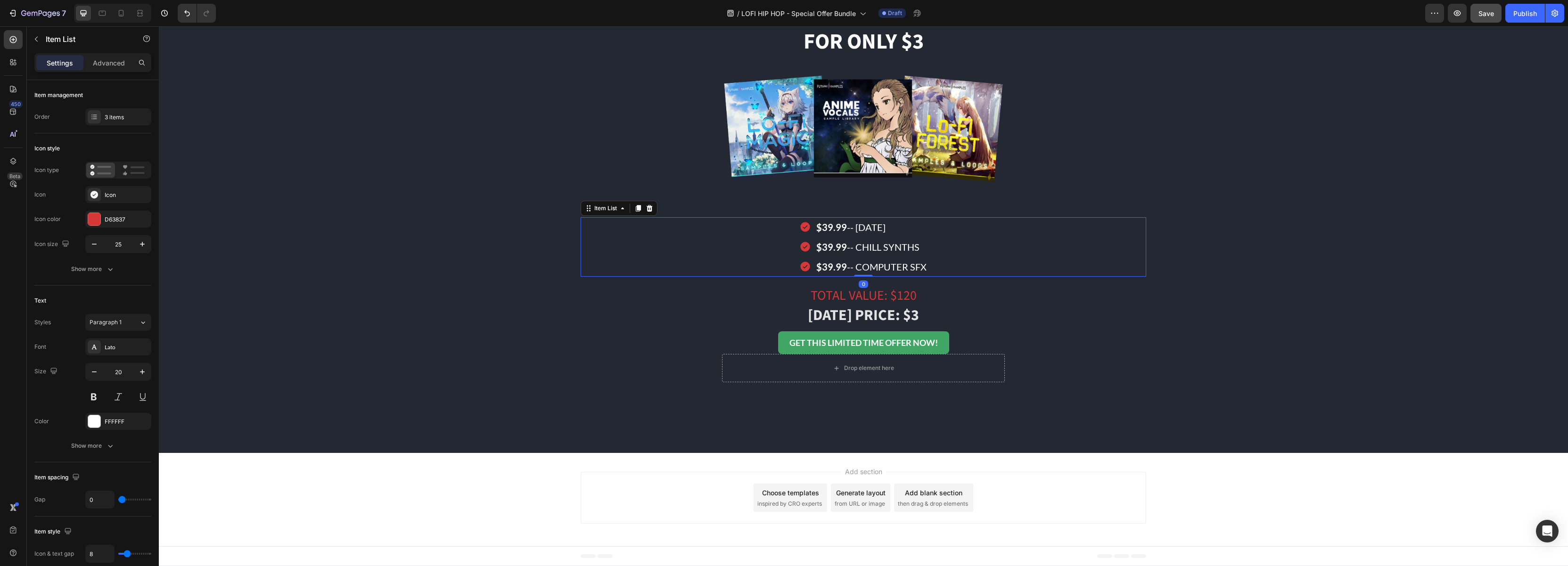
click at [905, 228] on p "$39.99 -- [DATE]" at bounding box center [871, 227] width 110 height 17
click at [907, 245] on p "$39.99 -- CHILL SYNTHS" at bounding box center [871, 247] width 110 height 17
click at [917, 246] on p "$39.99 -- CHILL SYNTHS" at bounding box center [871, 247] width 110 height 17
drag, startPoint x: 922, startPoint y: 246, endPoint x: 856, endPoint y: 246, distance: 66.0
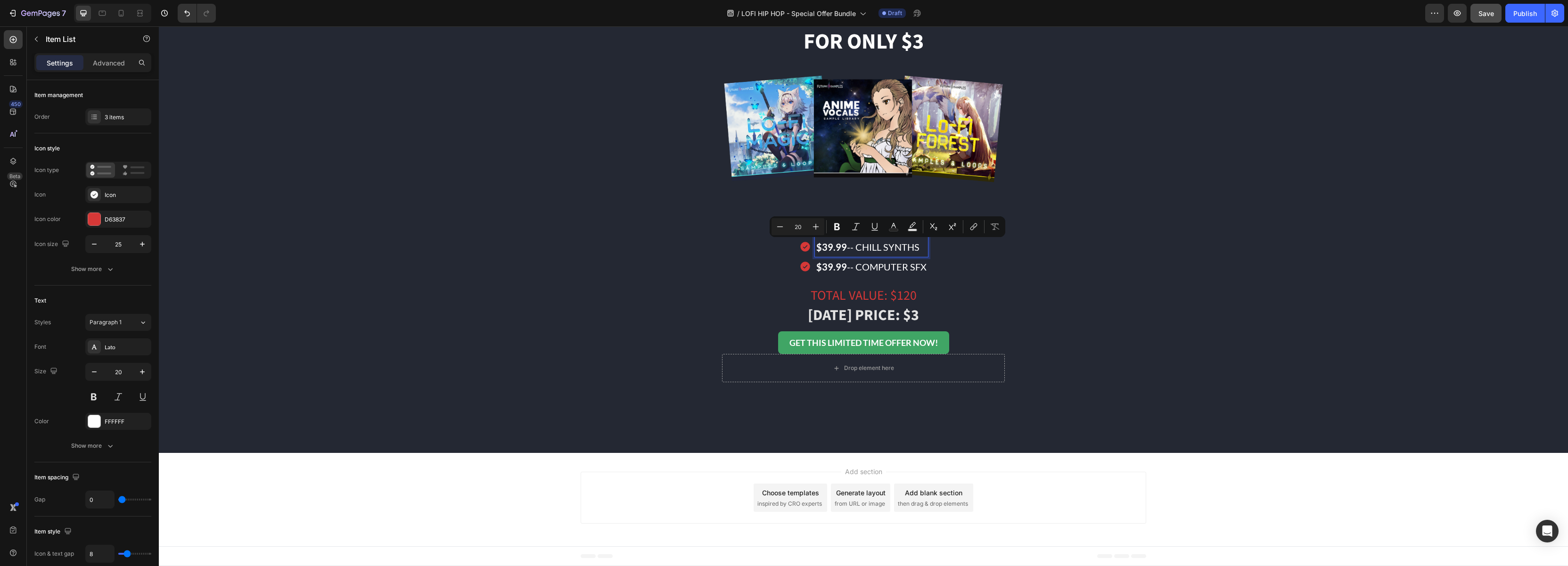
click at [856, 246] on p "$39.99 -- CHILL SYNTHS" at bounding box center [871, 247] width 110 height 17
click at [1045, 252] on div "$39.99 -- ANIME VOCALS $39.99 -- LOFI MAGIC $39.99 -- COMPUTER SFX" at bounding box center [863, 247] width 565 height 60
click at [878, 243] on p "$39.99 -- LOFI MAGIC" at bounding box center [871, 247] width 110 height 17
click at [870, 245] on p "$39.99 -- LOFI MAGIC" at bounding box center [871, 247] width 110 height 17
click at [880, 265] on p "$39.99 -- COMPUTER SFX" at bounding box center [871, 267] width 110 height 17
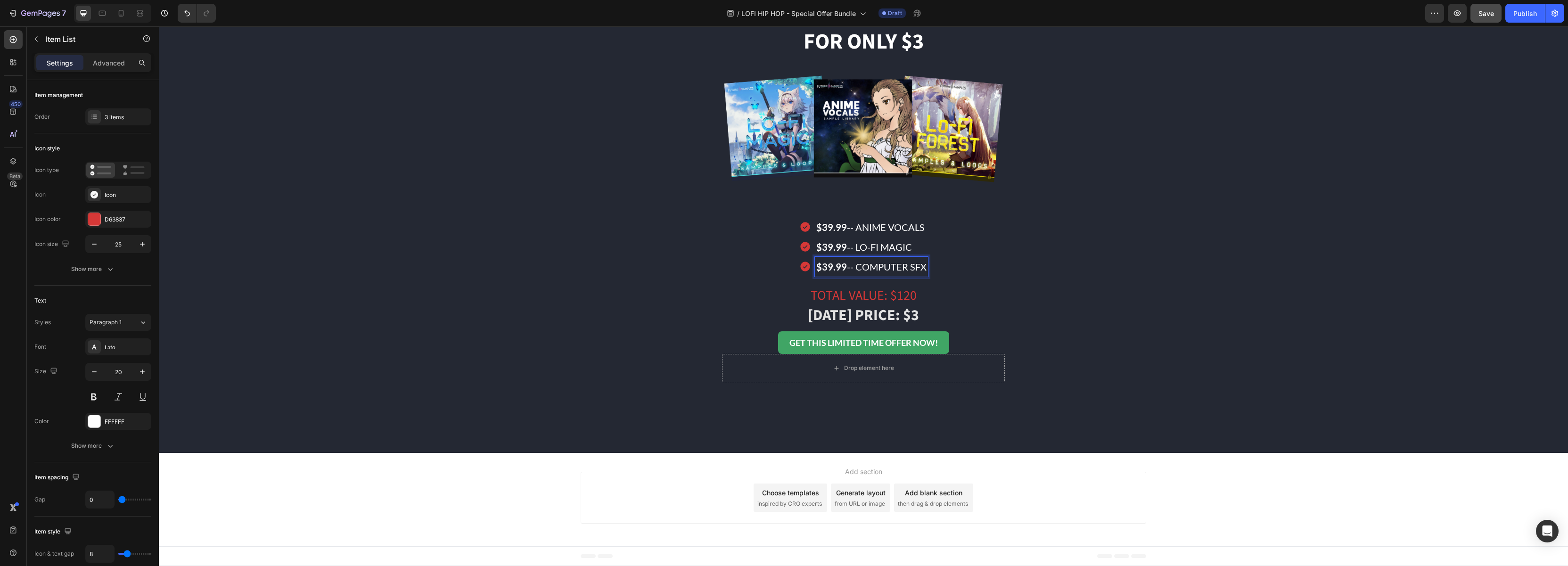
click at [907, 270] on p "$39.99 -- COMPUTER SFX" at bounding box center [871, 267] width 110 height 17
click at [926, 270] on p "$39.99 -- COMPUTER SFX" at bounding box center [871, 267] width 110 height 17
drag, startPoint x: 924, startPoint y: 270, endPoint x: 857, endPoint y: 270, distance: 67.0
click at [857, 270] on p "$39.99 -- COMPUTER SFX" at bounding box center [871, 267] width 110 height 17
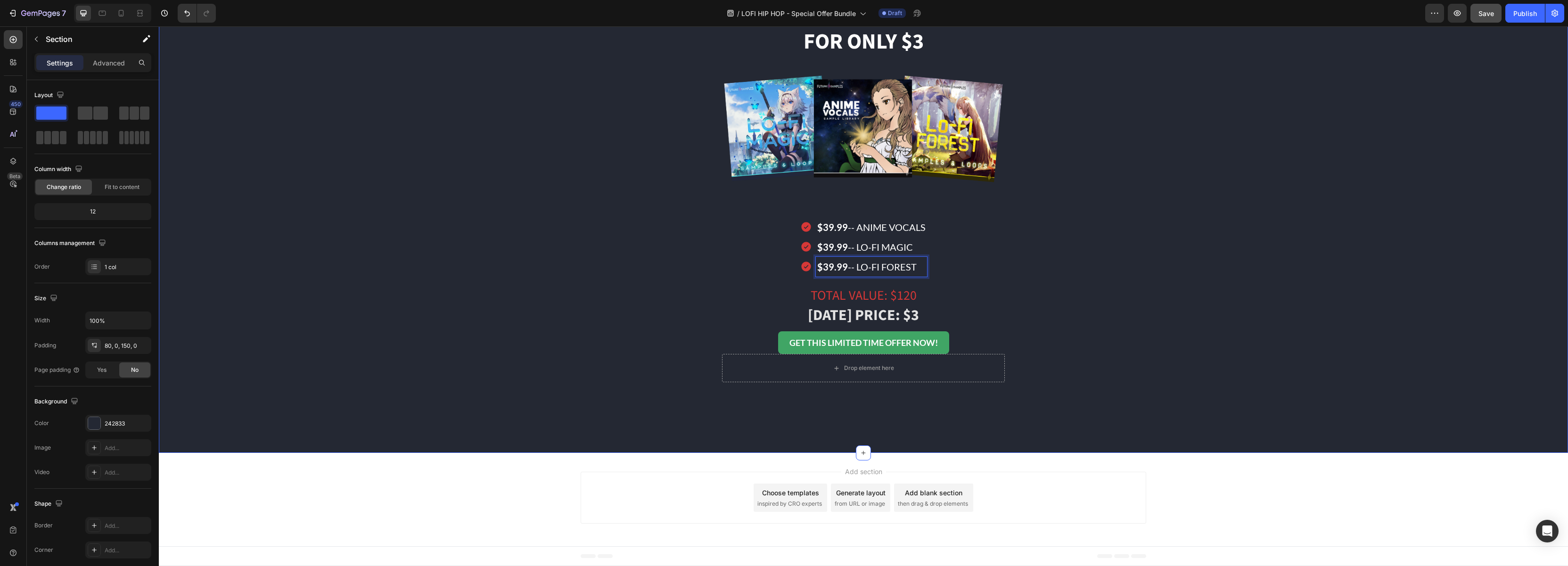
click at [555, 222] on div "GET ALL THESE SOUNDS WORTH $120... Heading FOR ONLY $3 Heading Image $39.99 -- …" at bounding box center [863, 196] width 1409 height 372
click at [1486, 17] on span "Save" at bounding box center [1486, 13] width 16 height 8
click at [1488, 11] on span "Save" at bounding box center [1486, 13] width 16 height 8
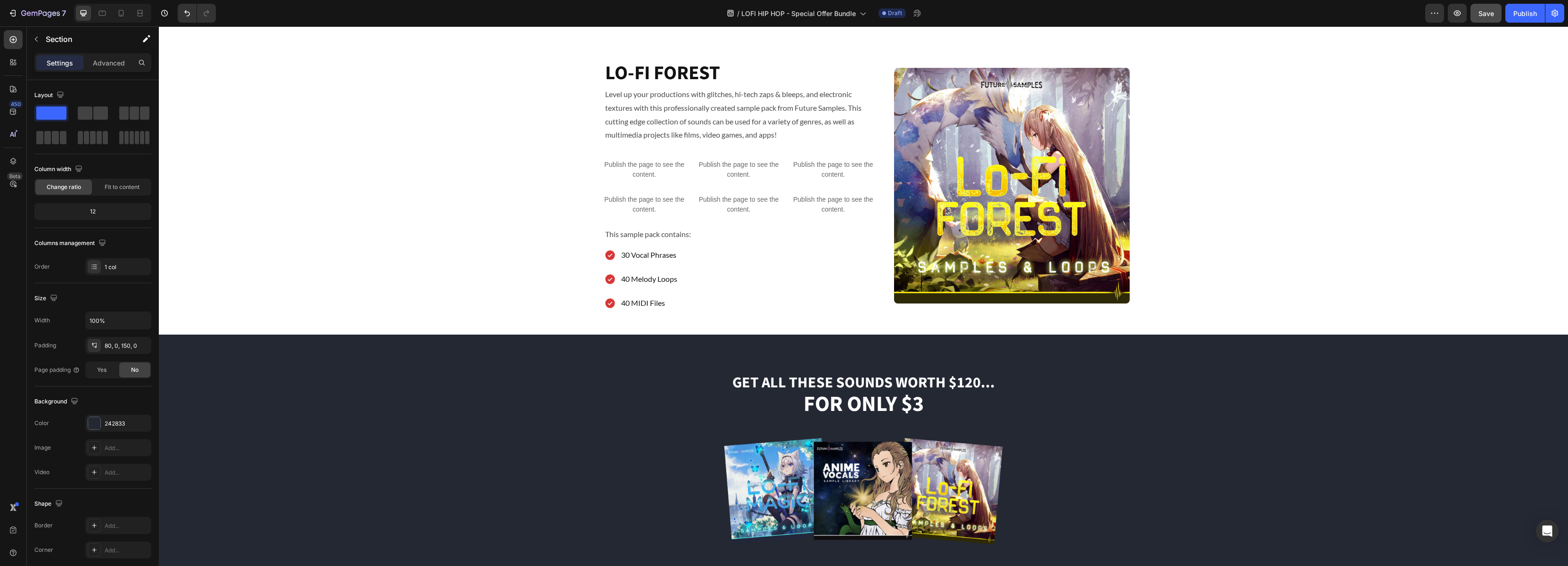
scroll to position [1245, 0]
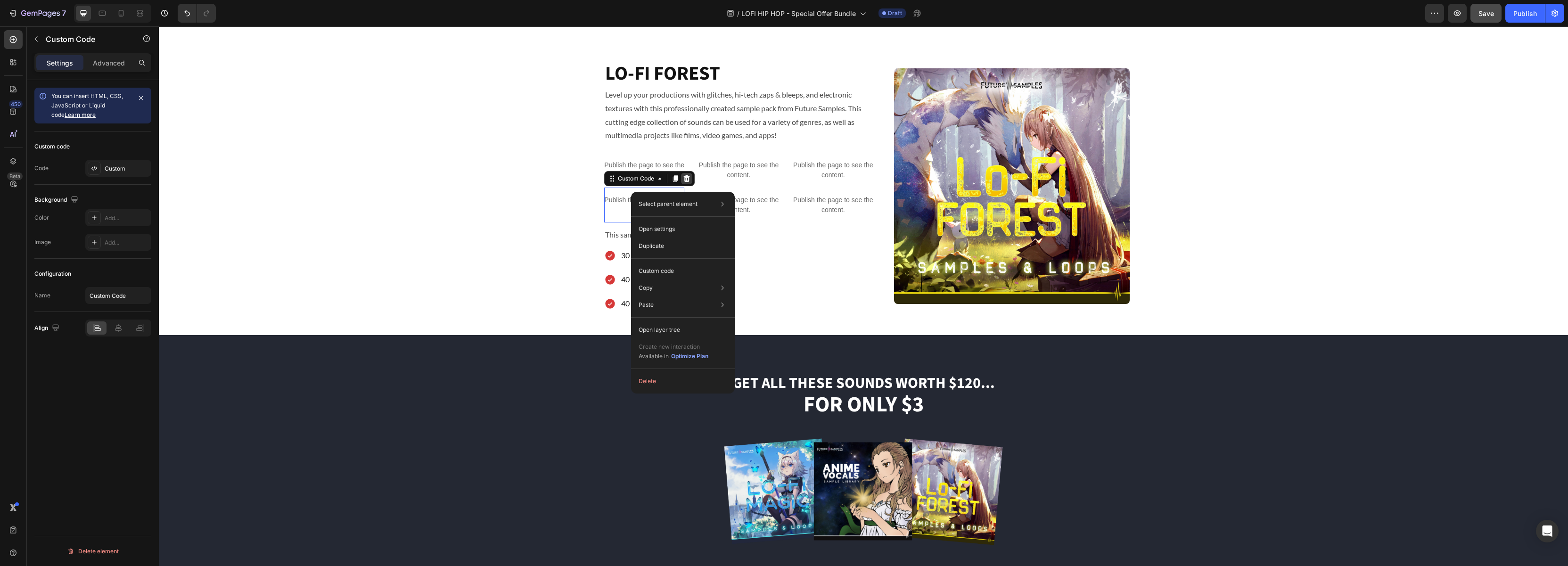
drag, startPoint x: 631, startPoint y: 192, endPoint x: 686, endPoint y: 181, distance: 56.1
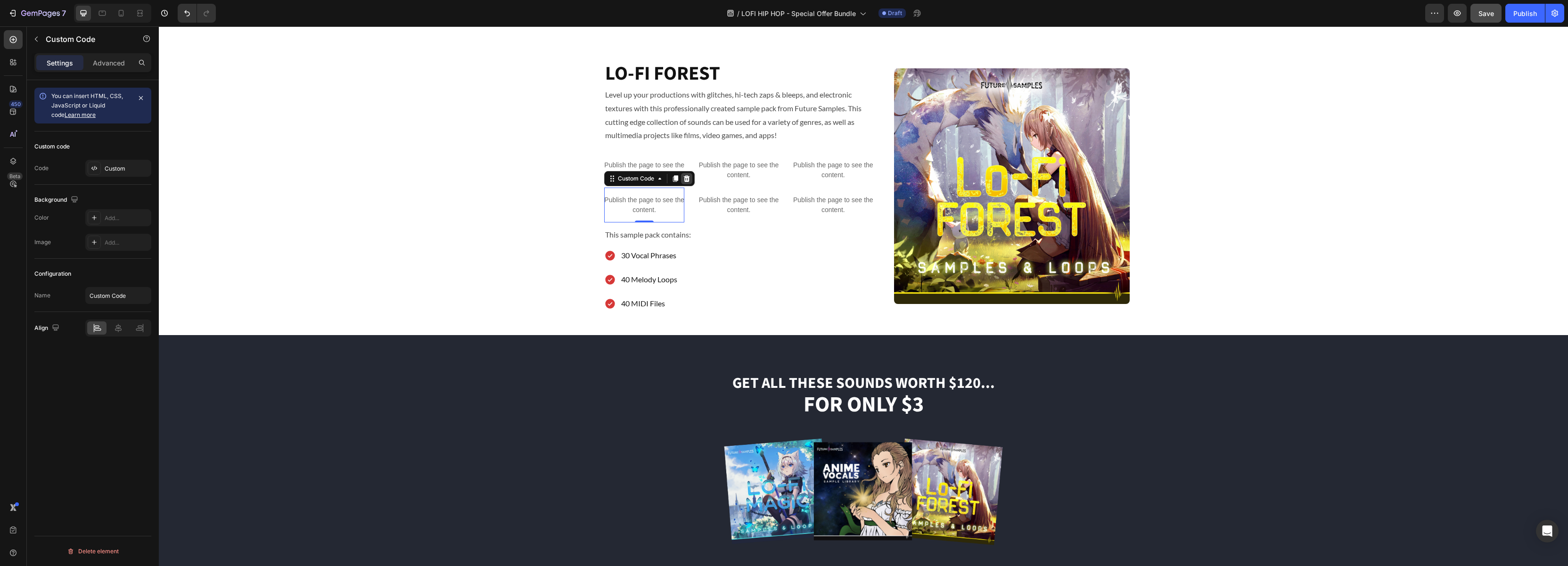
click at [689, 176] on icon at bounding box center [687, 178] width 6 height 7
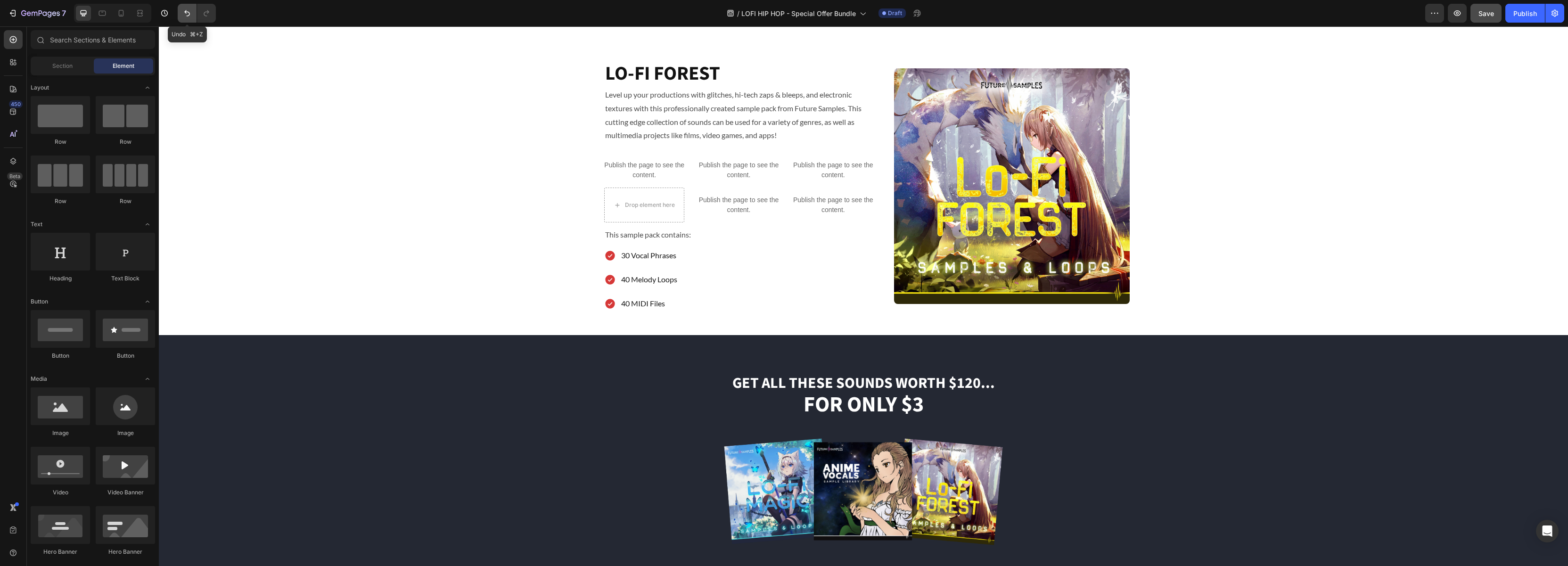
click at [191, 15] on icon "Undo/Redo" at bounding box center [187, 13] width 9 height 9
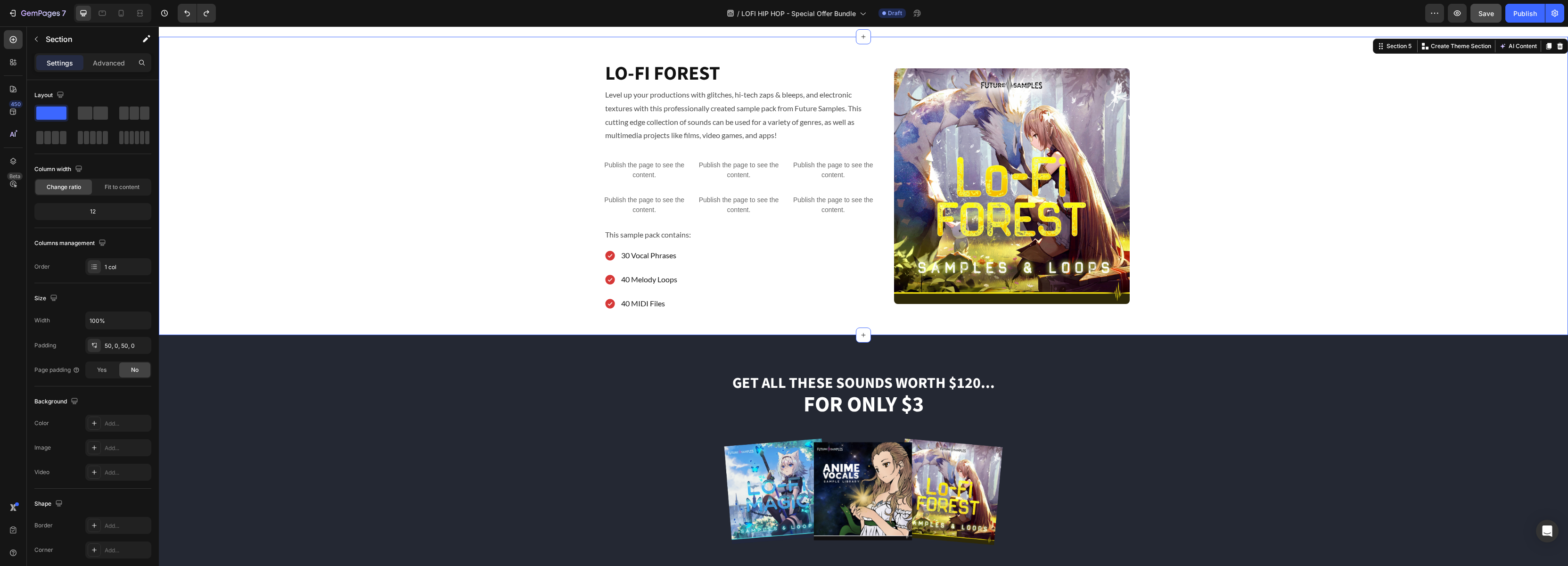
click at [561, 200] on div "Image LO-FI FOREST Heading Level up your productions with glitches, hi-tech zap…" at bounding box center [863, 186] width 1409 height 251
click at [628, 198] on p "Publish the page to see the content." at bounding box center [645, 205] width 80 height 20
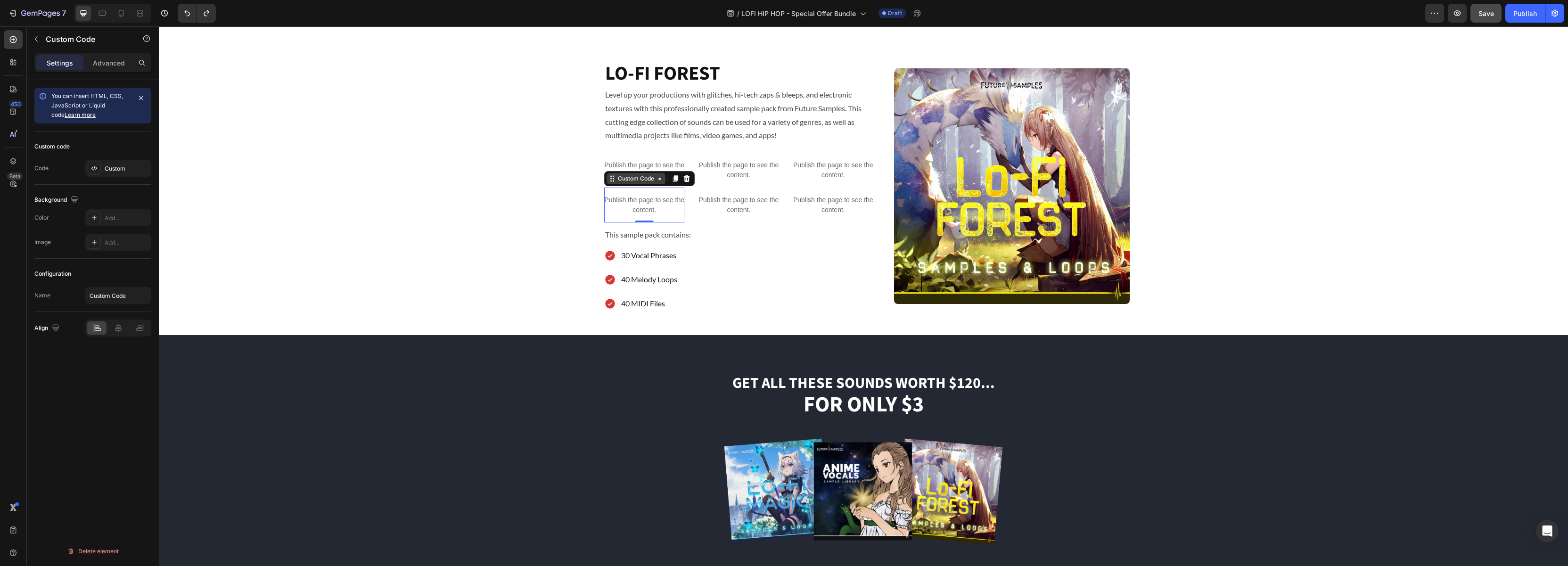
click at [611, 176] on icon at bounding box center [611, 176] width 1 height 1
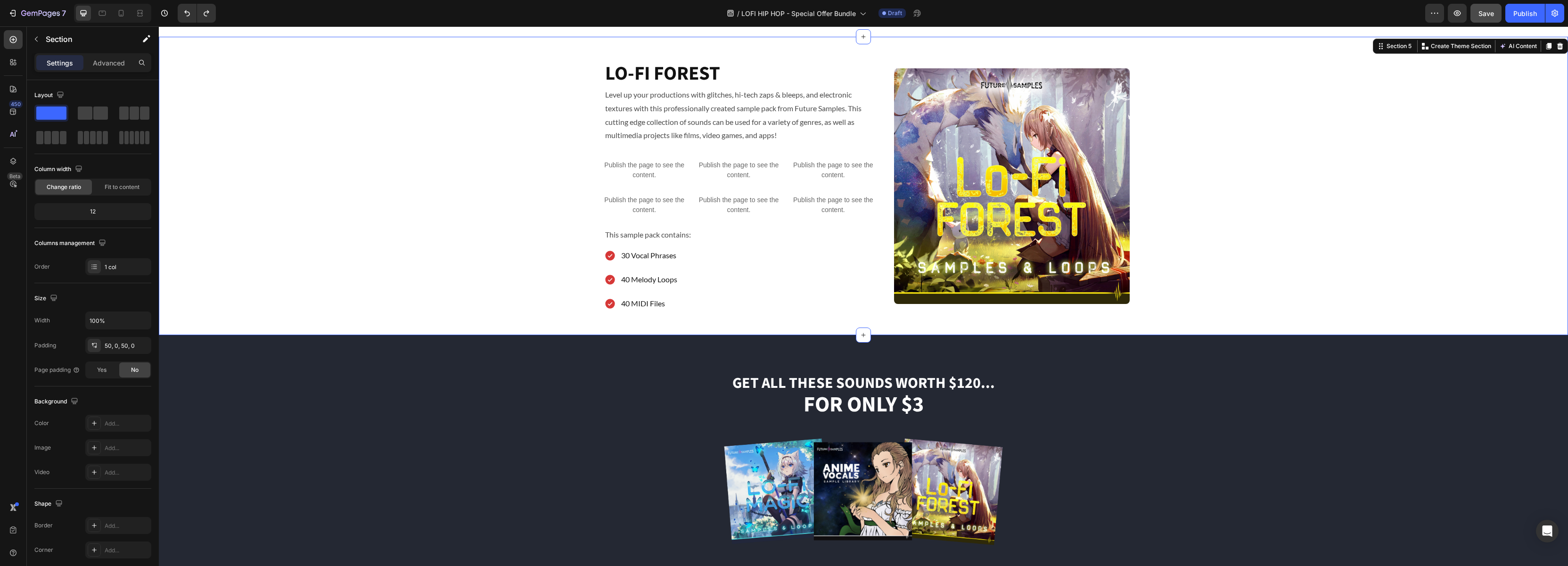
click at [559, 189] on div "Image LO-FI FOREST Heading Level up your productions with glitches, hi-tech zap…" at bounding box center [863, 186] width 1409 height 251
click at [120, 14] on icon at bounding box center [121, 13] width 9 height 9
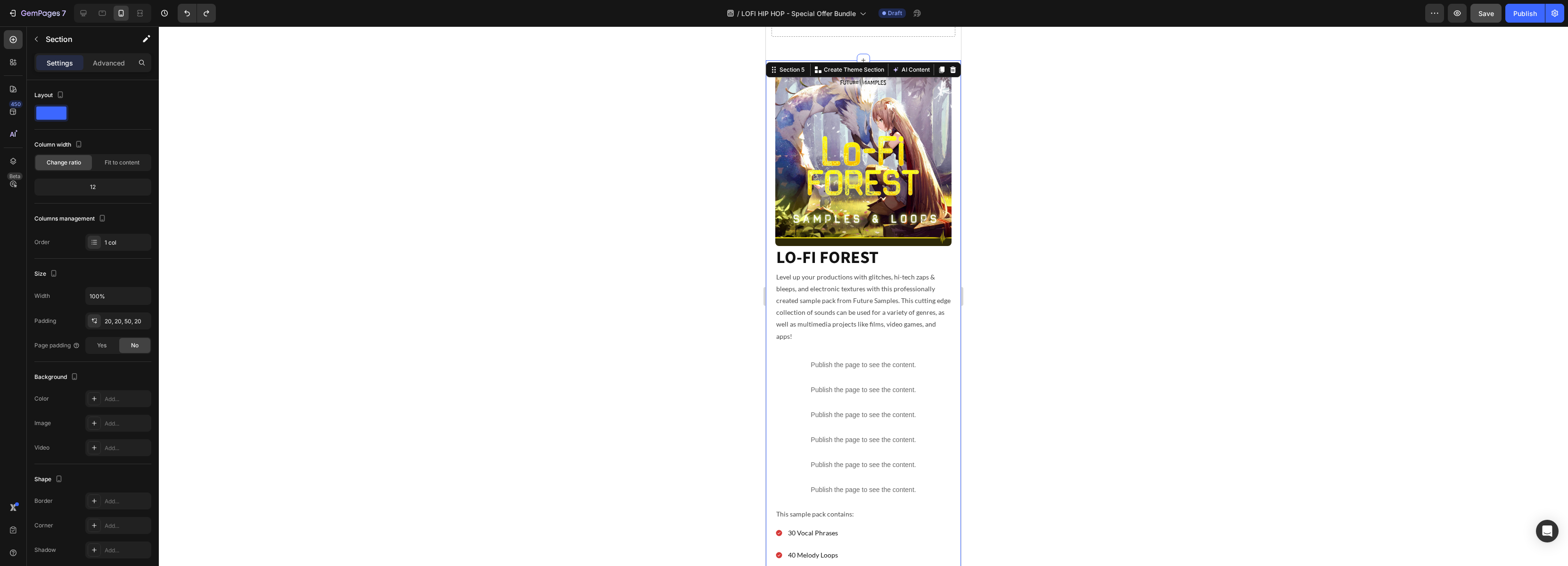
scroll to position [1448, 0]
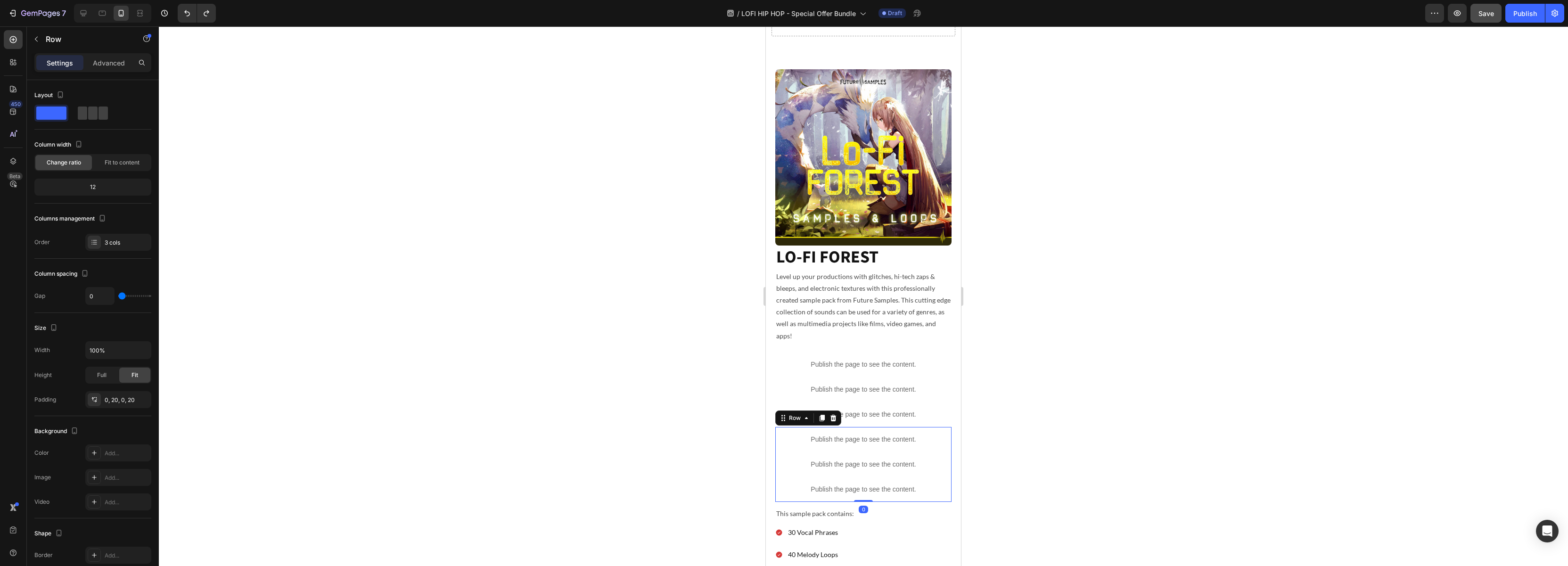
click at [780, 441] on div "Publish the page to see the content. Custom Code Publish the page to see the co…" at bounding box center [864, 464] width 177 height 75
click at [834, 414] on icon at bounding box center [833, 418] width 6 height 7
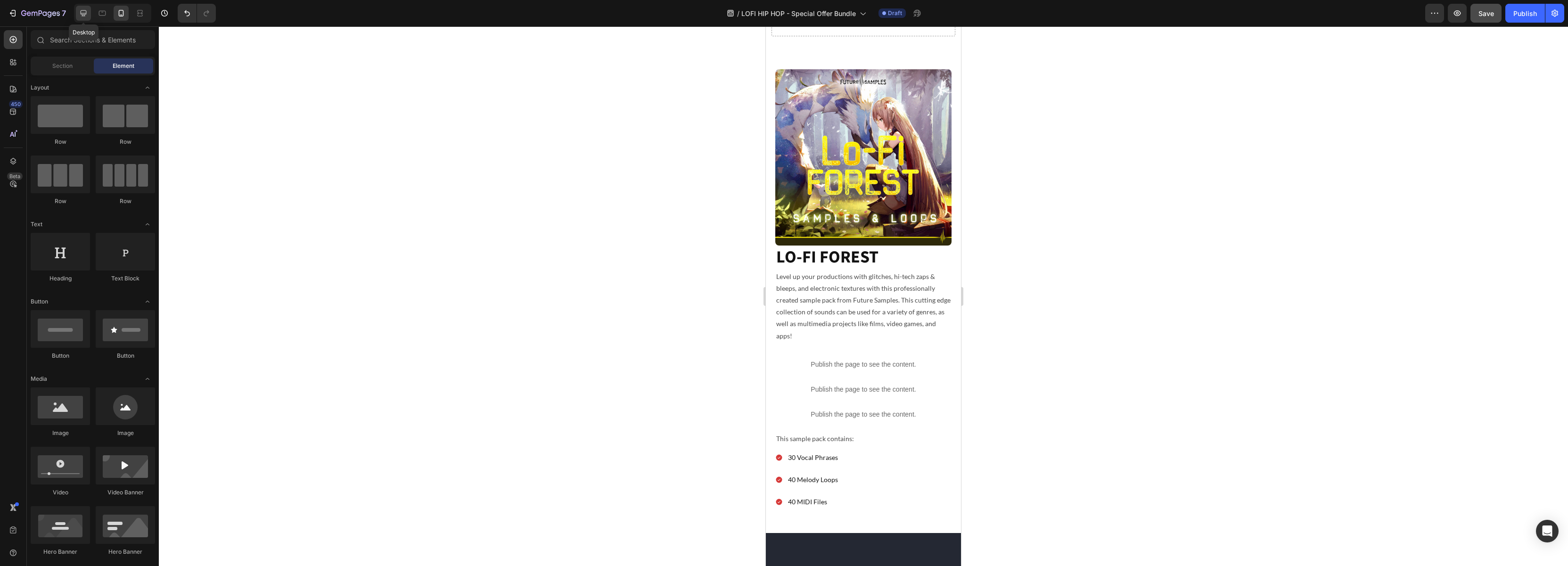
click at [88, 15] on icon at bounding box center [83, 13] width 9 height 9
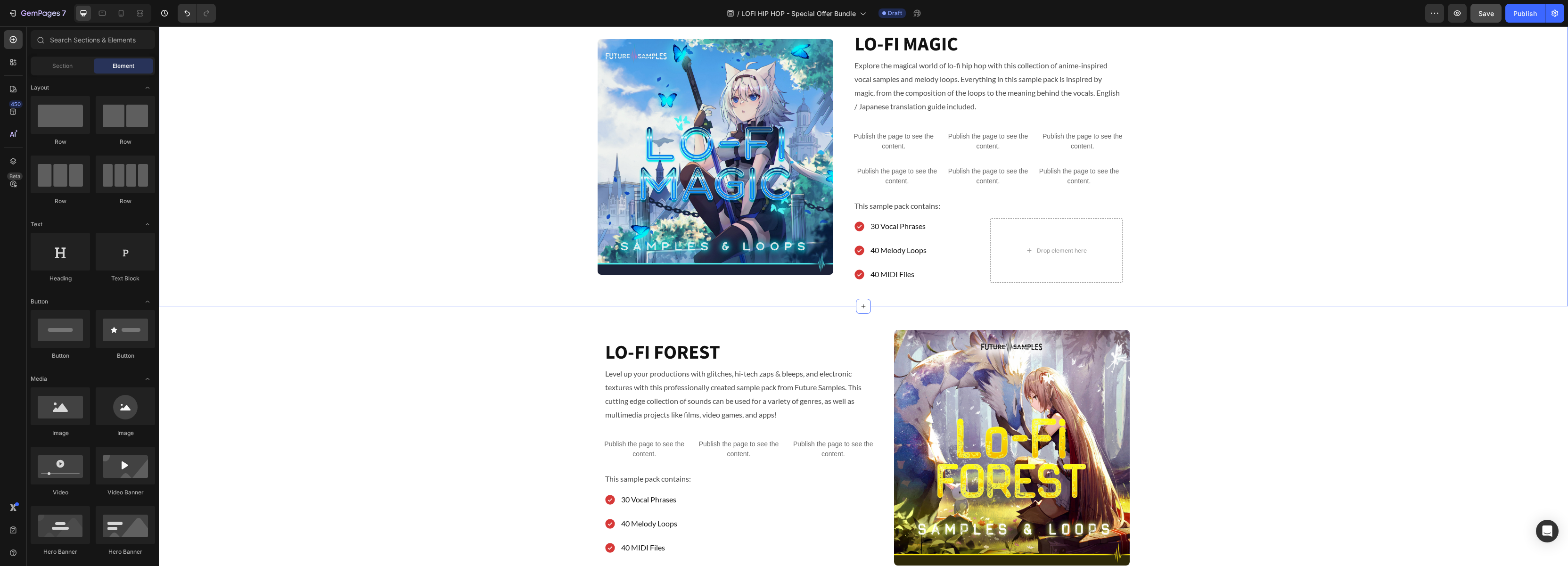
scroll to position [975, 0]
click at [97, 15] on div at bounding box center [102, 13] width 15 height 15
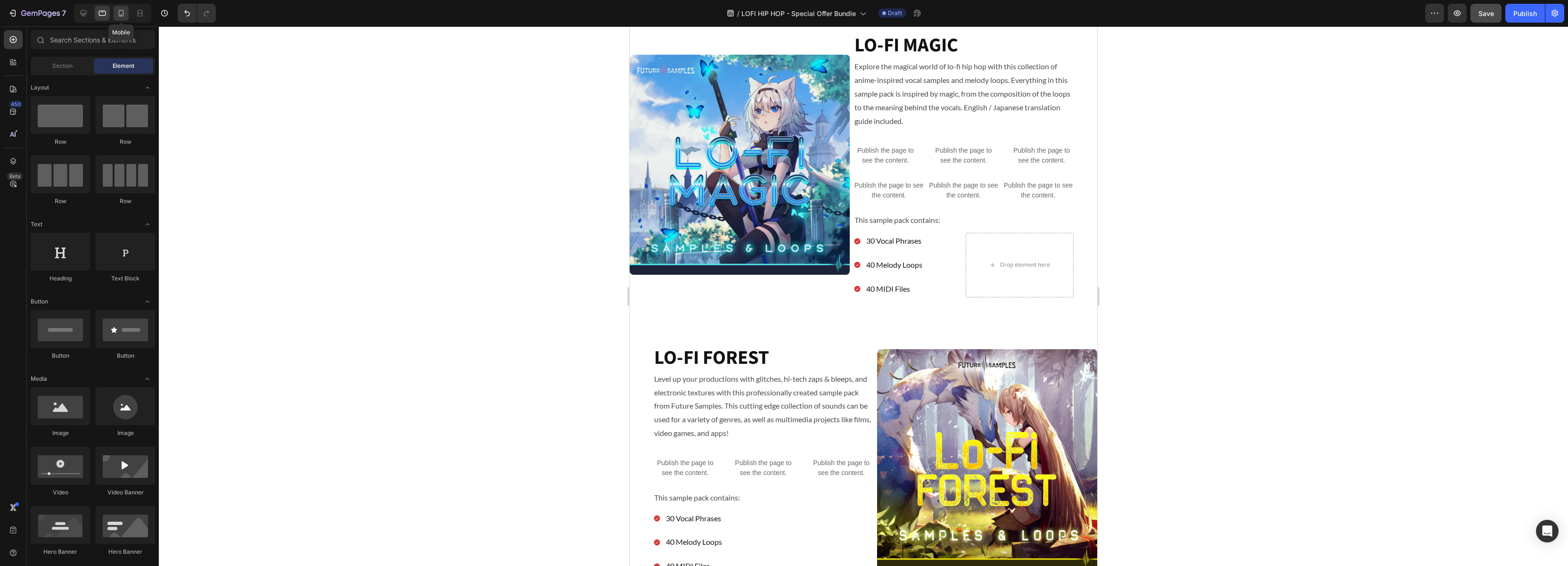
click at [118, 13] on icon at bounding box center [121, 13] width 9 height 9
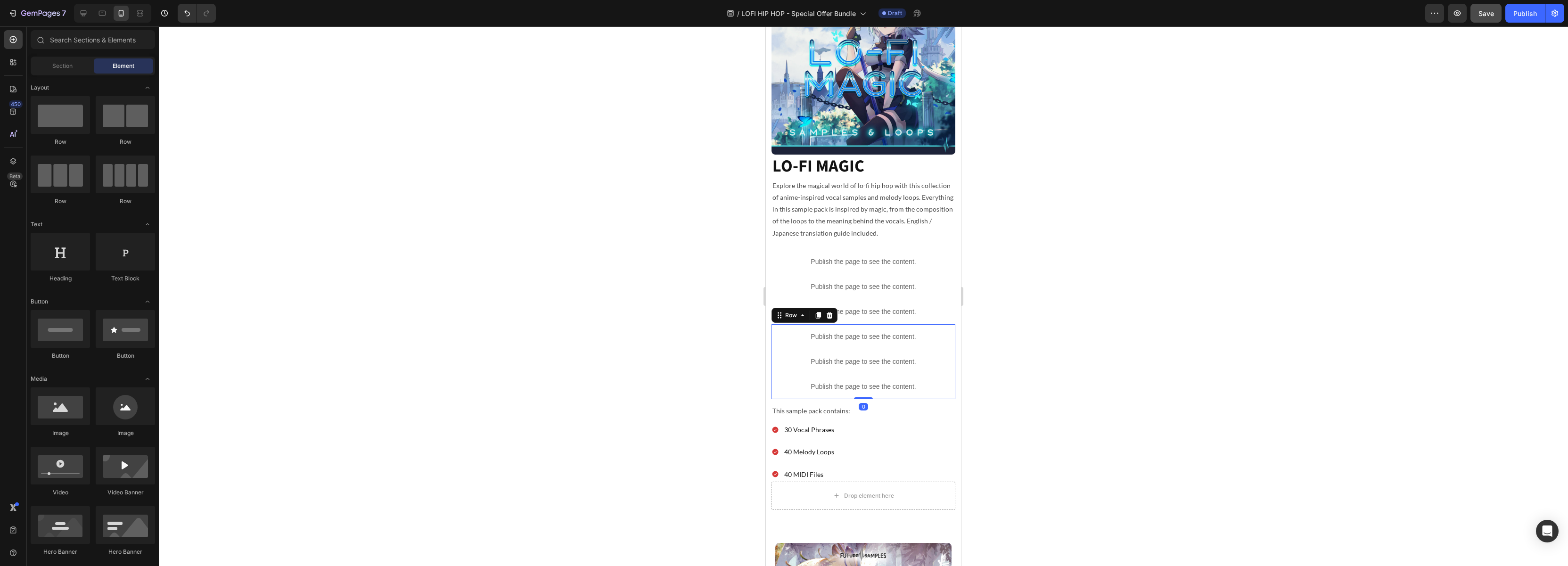
click at [778, 344] on div "Publish the page to see the content. Custom Code Publish the page to see the co…" at bounding box center [863, 362] width 184 height 75
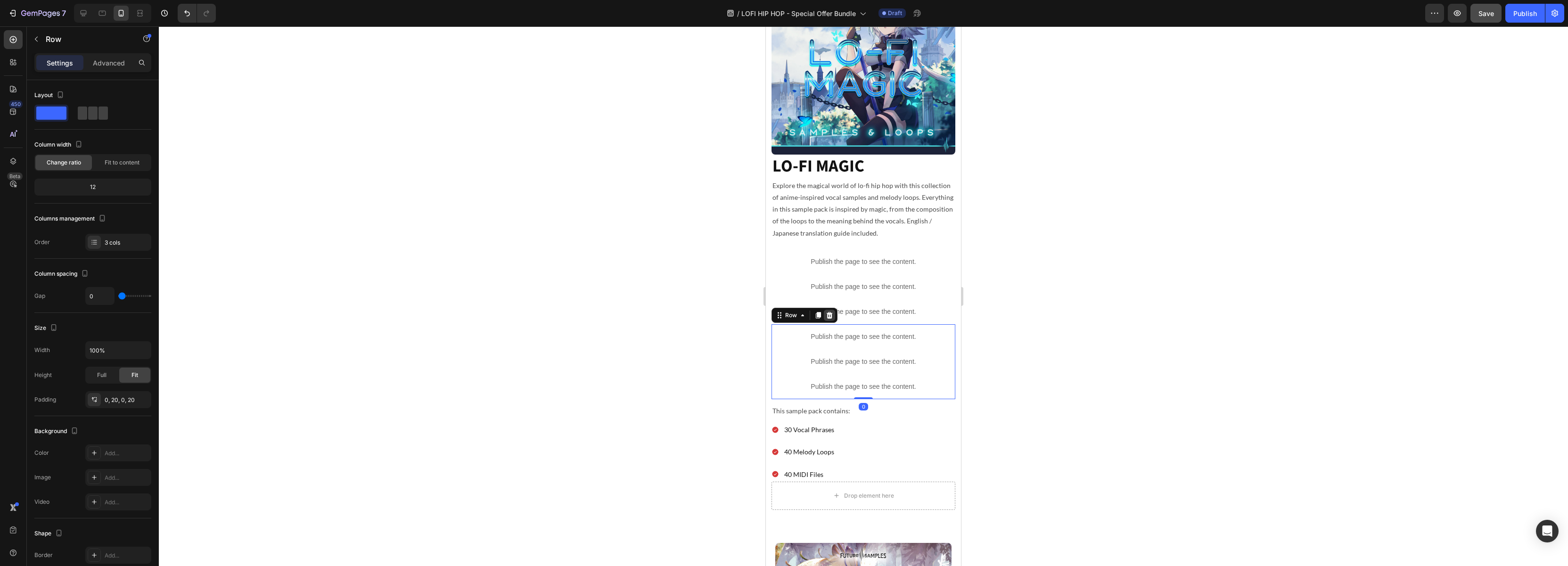
click at [833, 316] on icon at bounding box center [830, 315] width 7 height 7
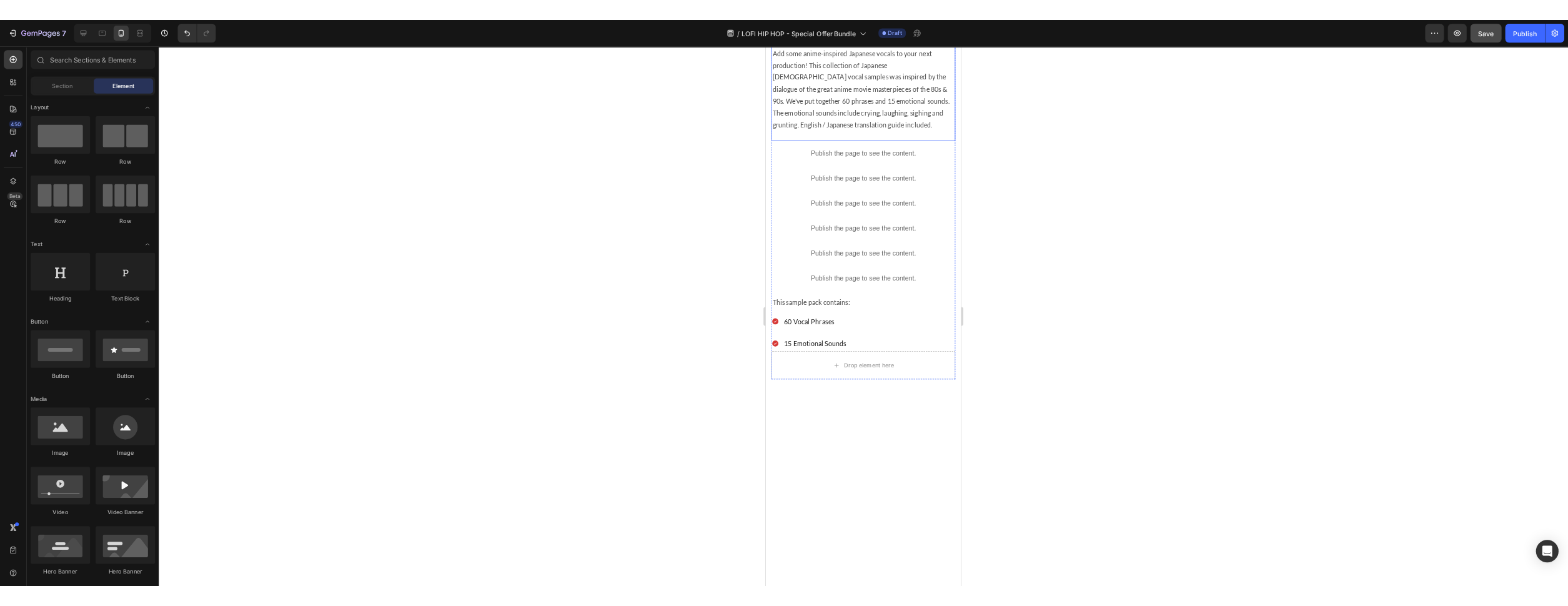
scroll to position [948, 0]
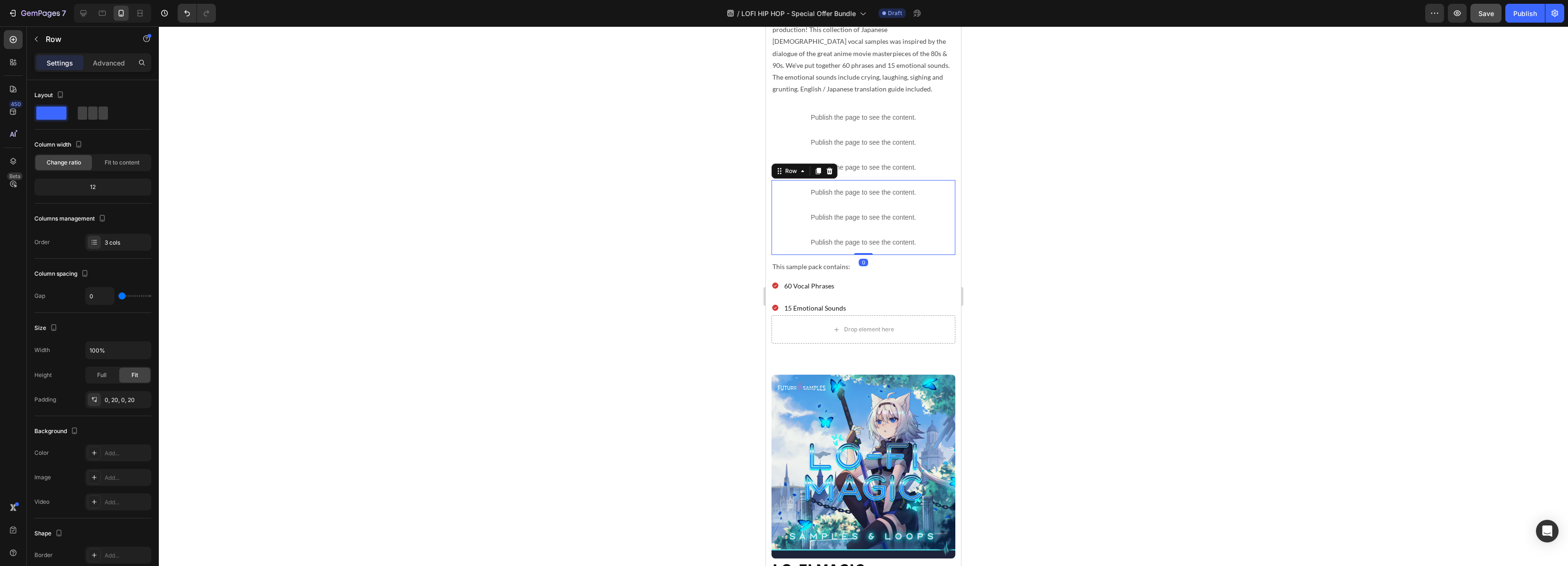
click at [777, 255] on div "Publish the page to see the content. Custom Code Publish the page to see the co…" at bounding box center [863, 217] width 184 height 75
click at [830, 174] on icon at bounding box center [830, 171] width 6 height 7
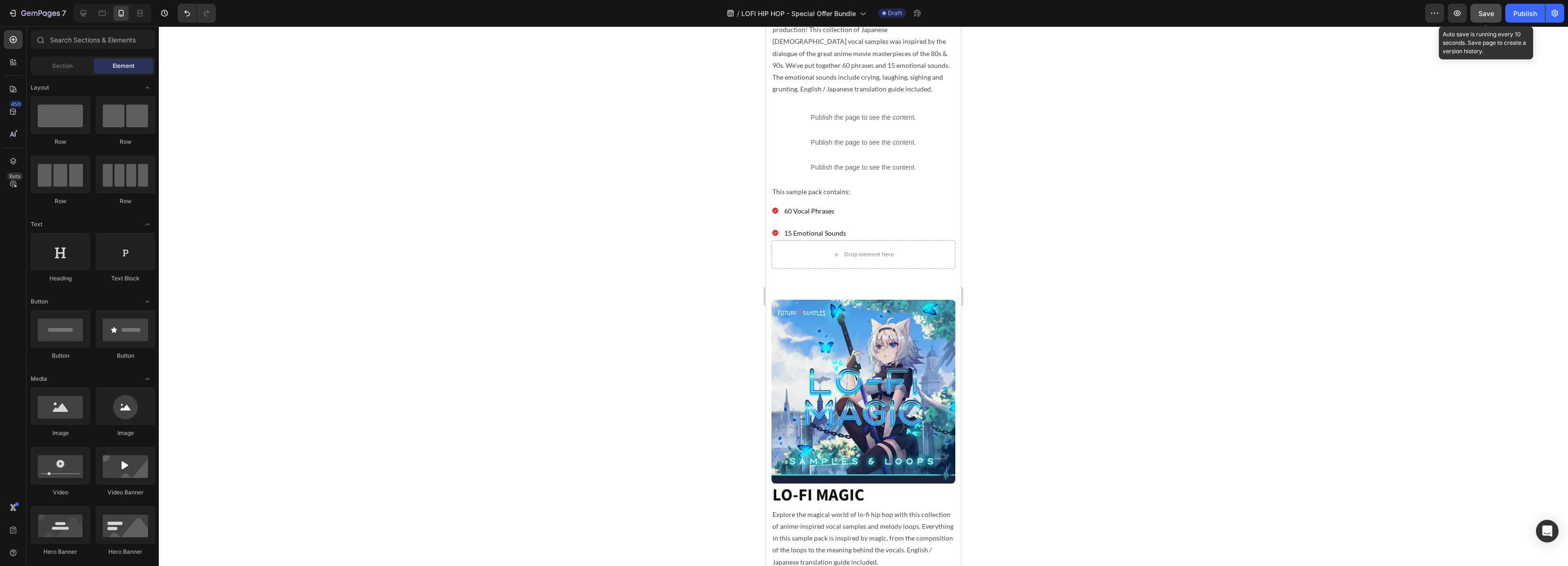
click at [1483, 16] on span "Save" at bounding box center [1486, 13] width 16 height 8
click at [82, 14] on icon at bounding box center [83, 13] width 6 height 6
